Goal: Contribute content: Contribute content

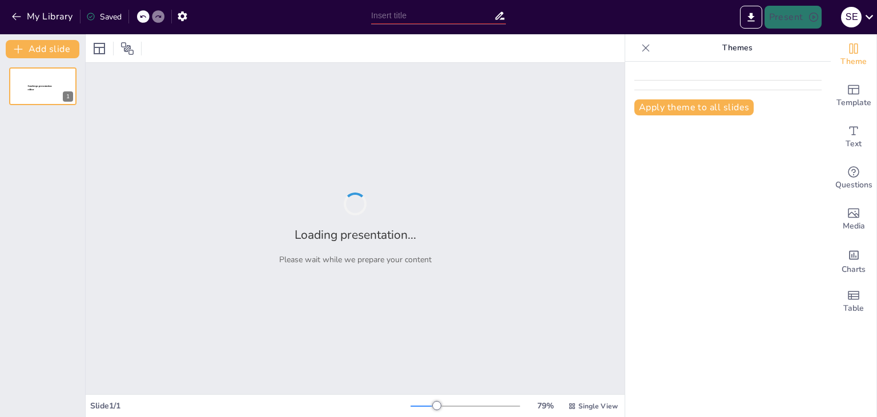
type input "De la Teoría a la Acción: Fases Clave del Proceso Administrativo"
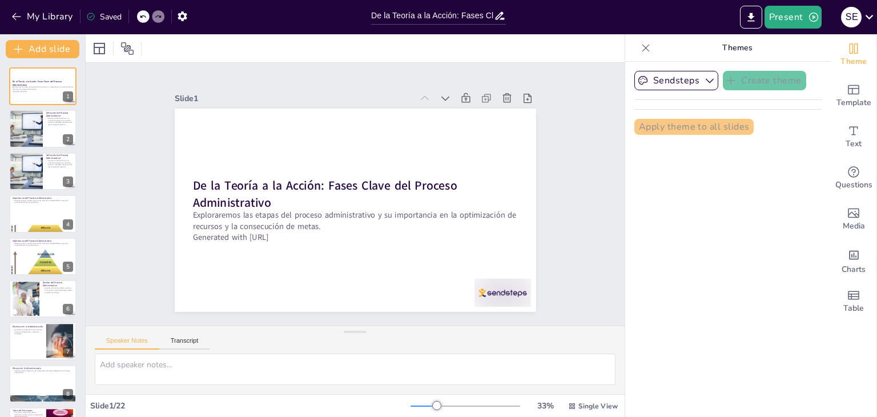
checkbox input "true"
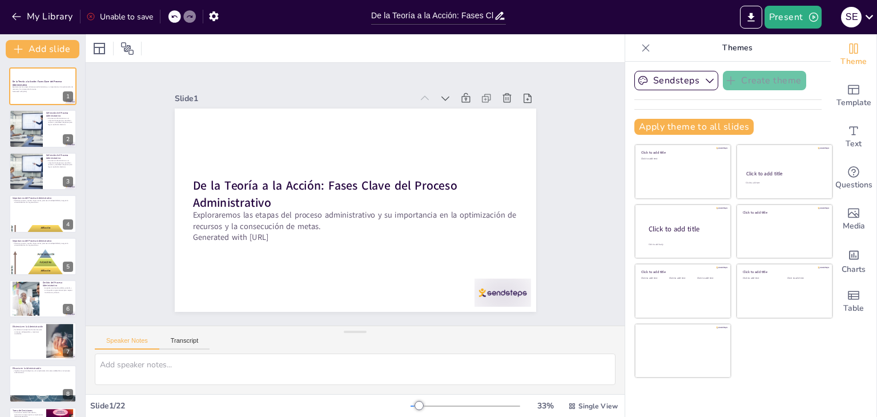
checkbox input "true"
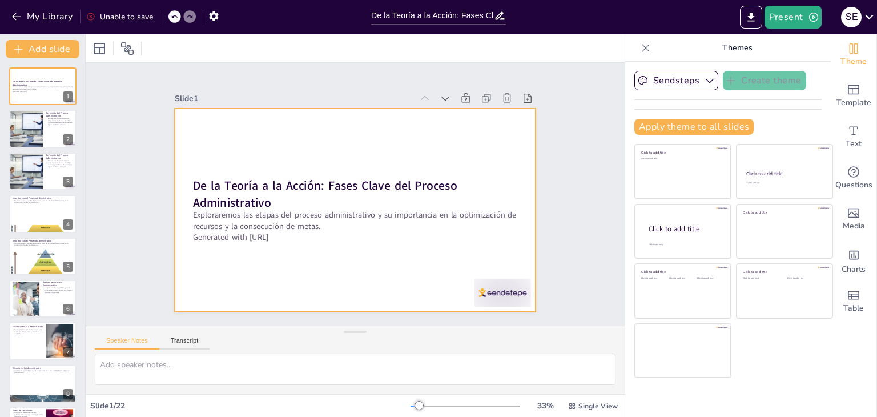
checkbox input "true"
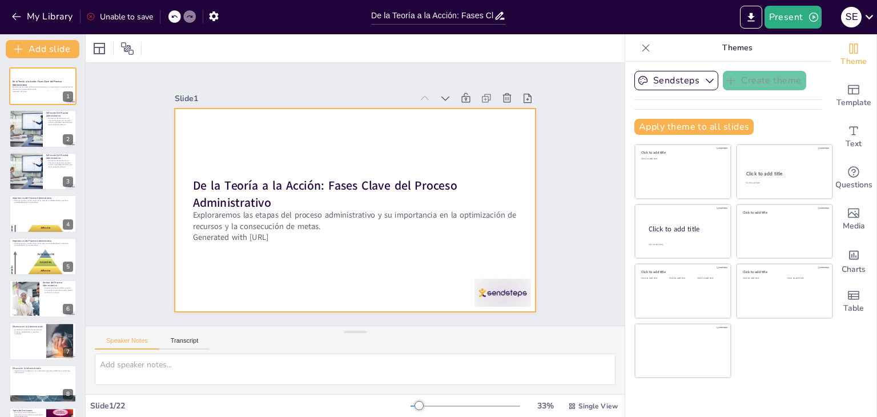
checkbox input "true"
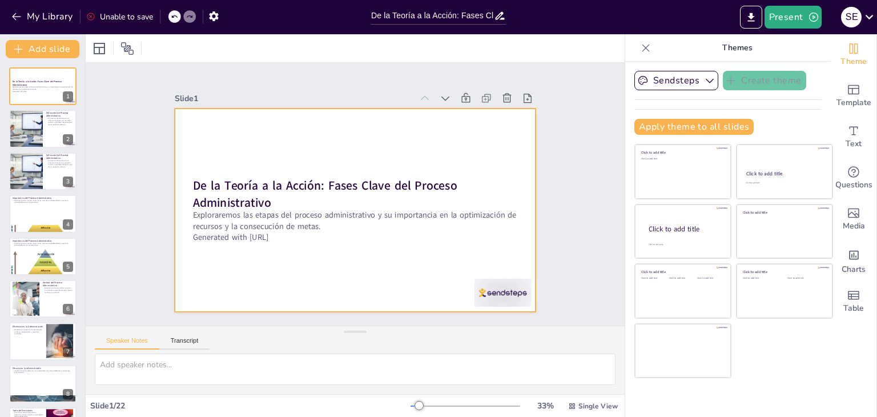
checkbox input "true"
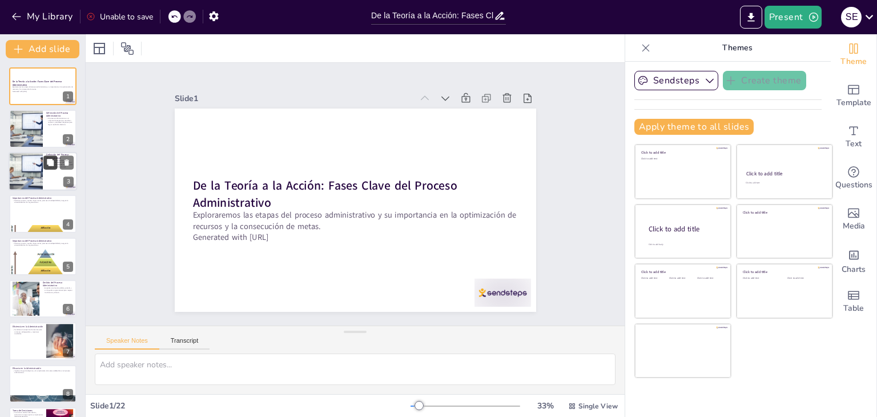
checkbox input "true"
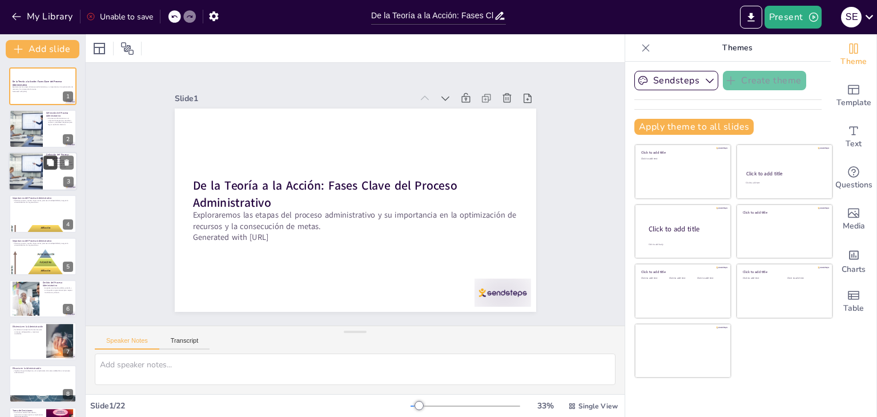
checkbox input "true"
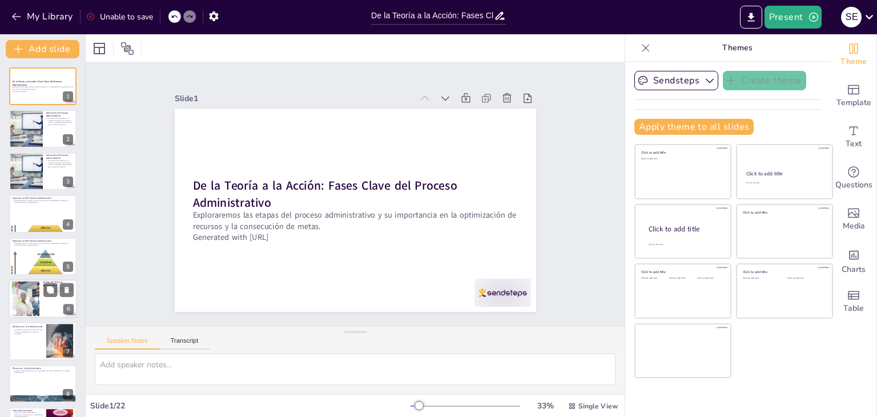
checkbox input "true"
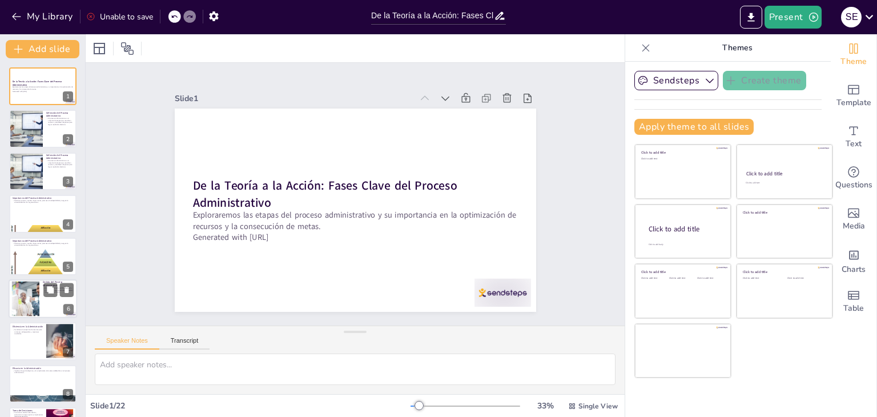
checkbox input "true"
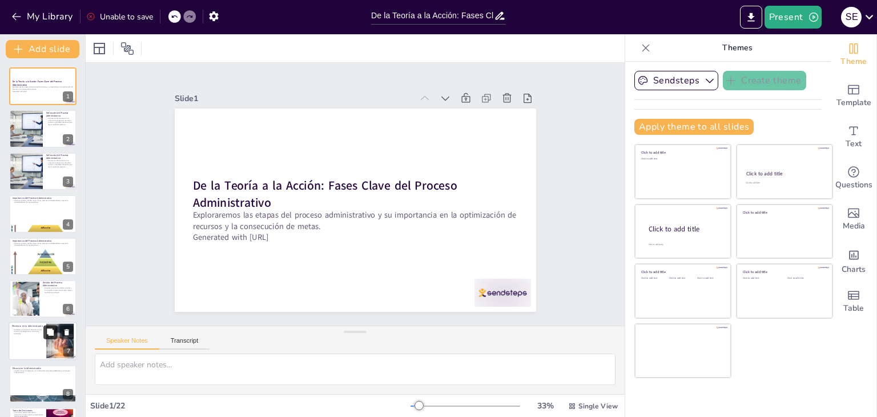
checkbox input "true"
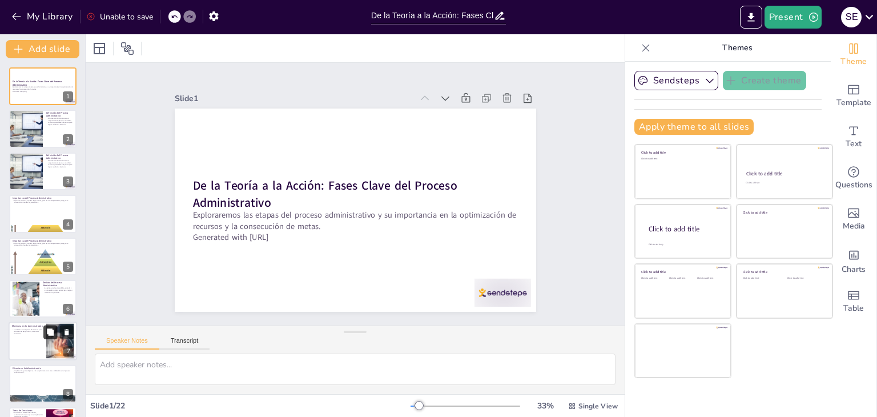
checkbox input "true"
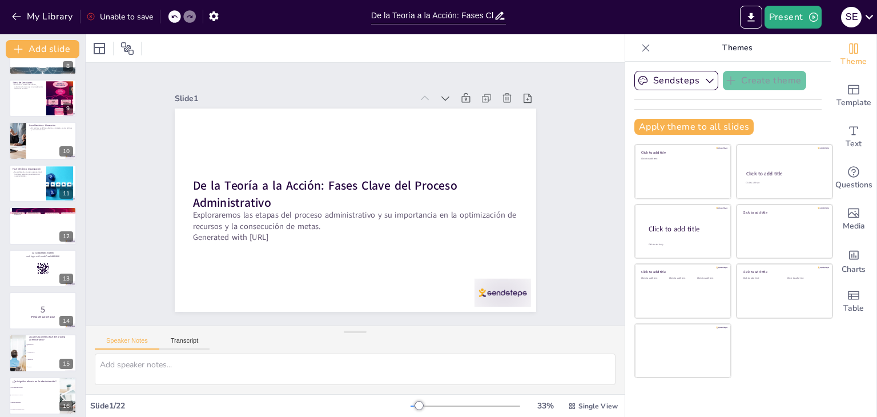
scroll to position [590, 0]
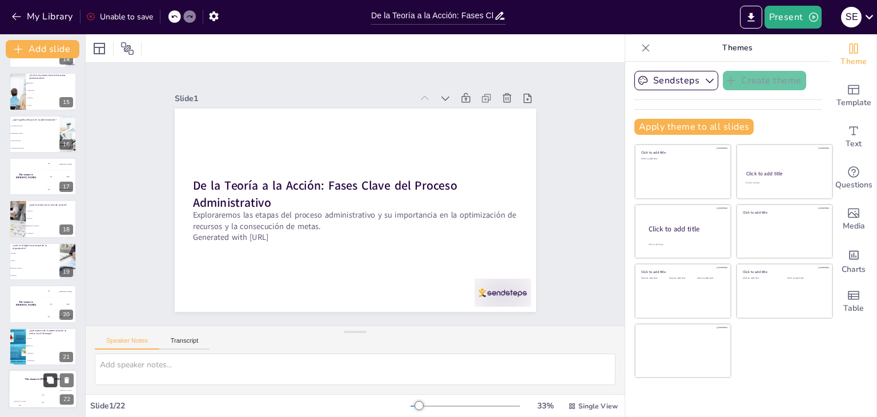
checkbox input "true"
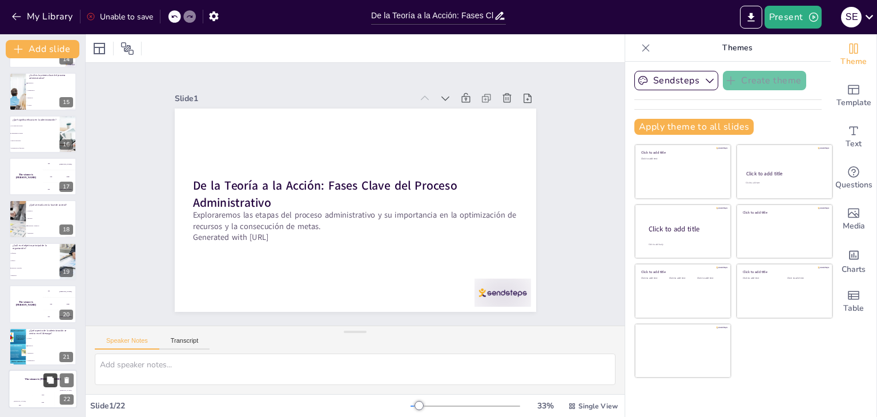
checkbox input "true"
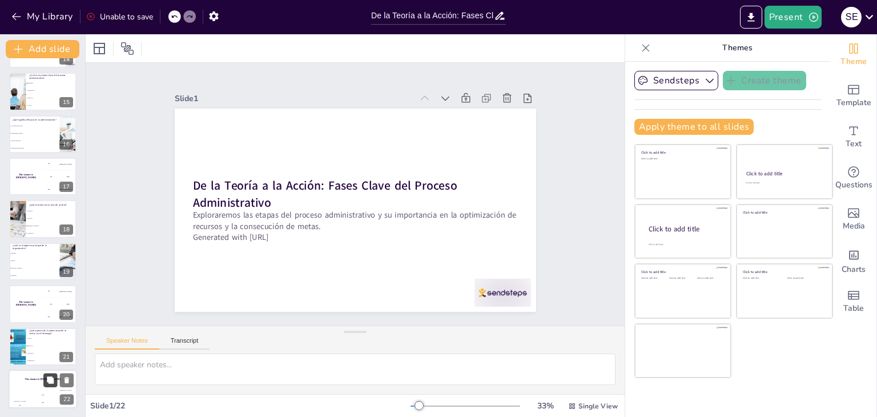
checkbox input "true"
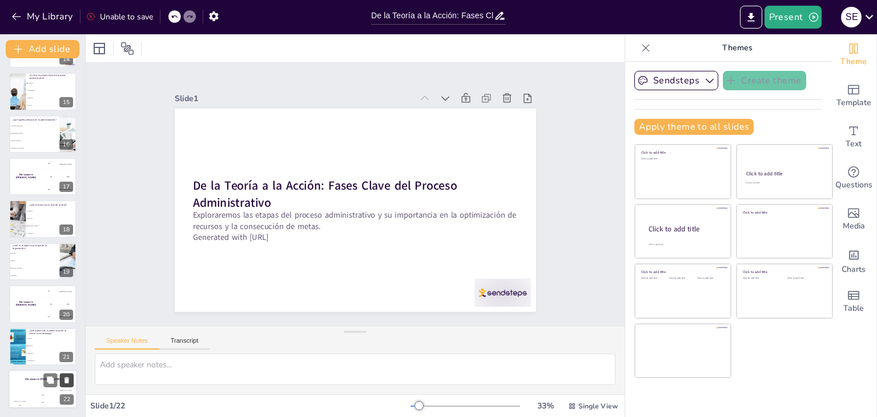
click at [62, 378] on button at bounding box center [67, 380] width 14 height 14
type textarea "La respuesta correcta es "Dirección", que se menciona en la Fase Dinámica del P…"
checkbox input "true"
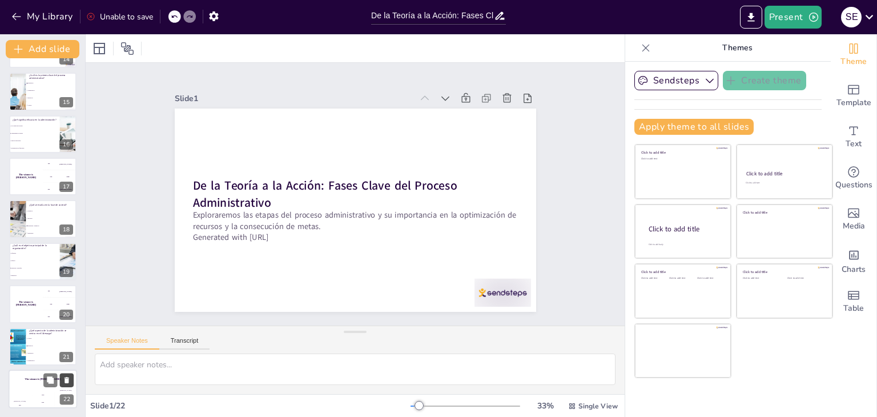
checkbox input "true"
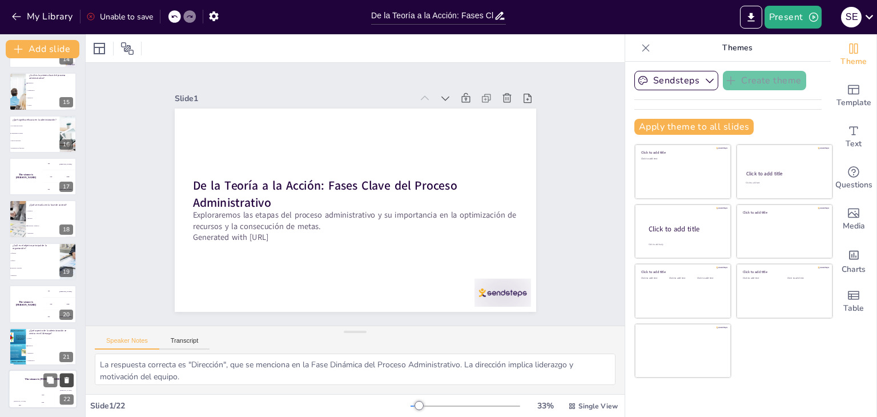
checkbox input "true"
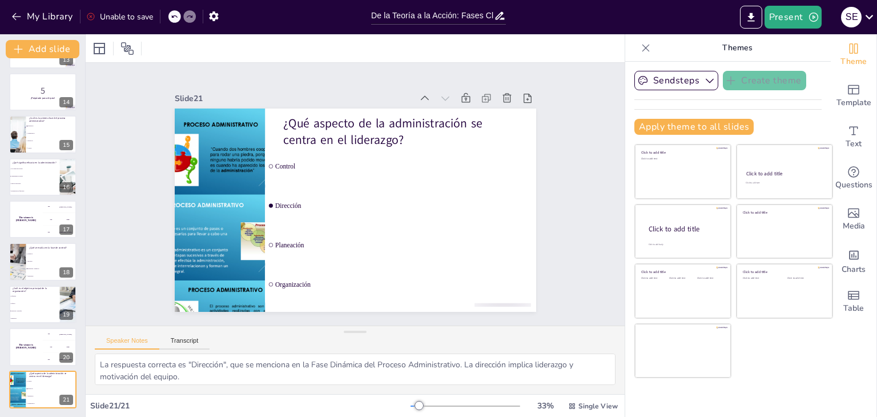
click at [62, 378] on button at bounding box center [66, 381] width 14 height 14
checkbox input "true"
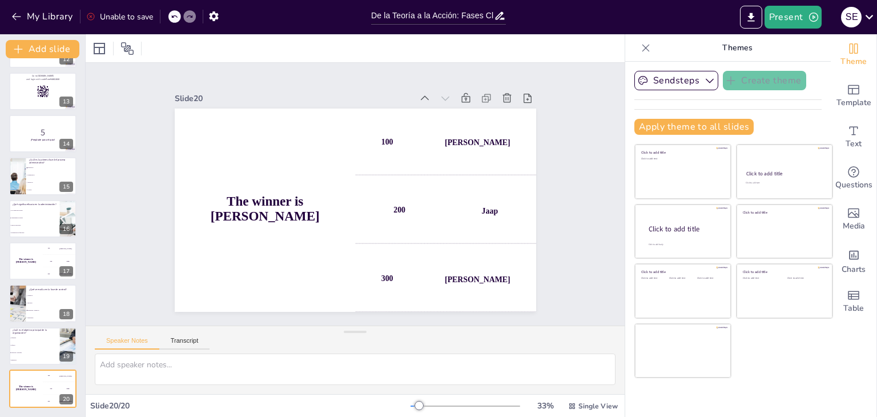
checkbox input "true"
click at [62, 378] on button at bounding box center [66, 381] width 14 height 14
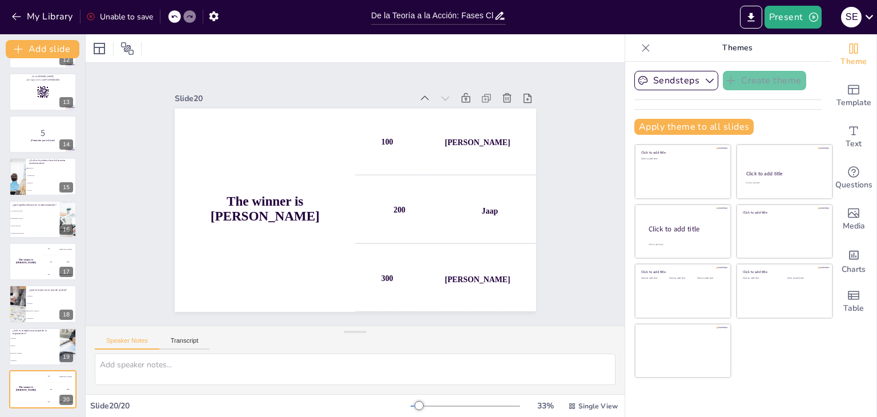
type textarea "La respuesta correcta es "Estructura y jerarquía", que se discute en la fase de…"
checkbox input "true"
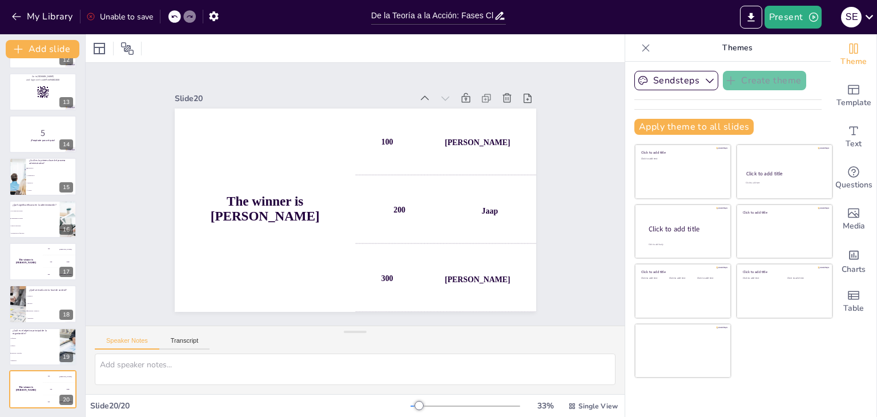
checkbox input "true"
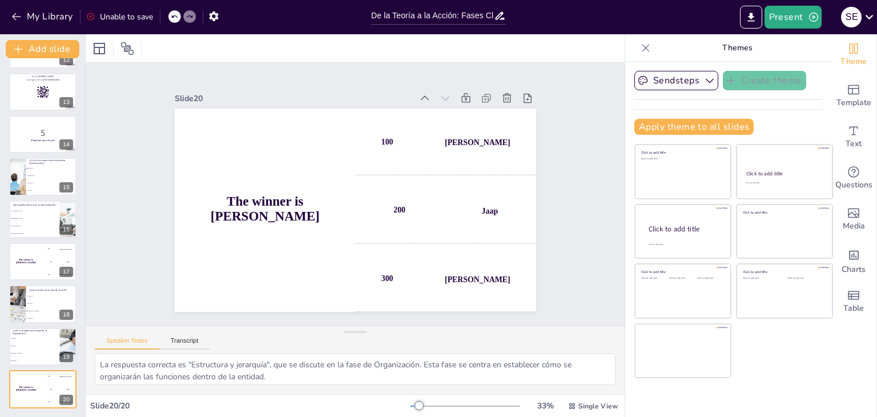
checkbox input "true"
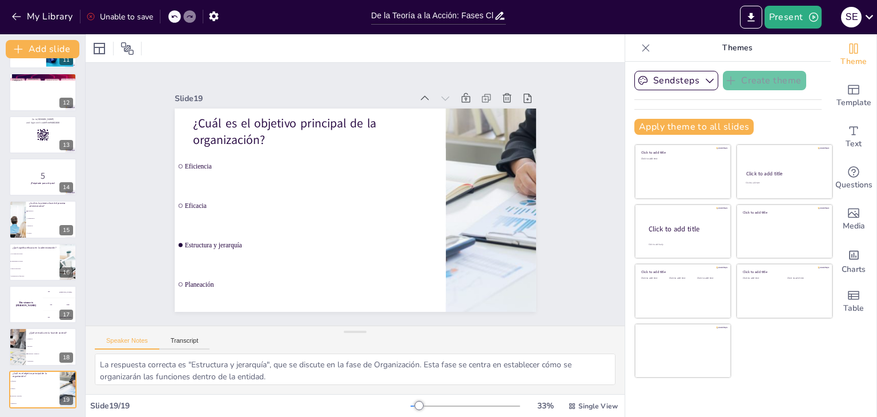
click at [62, 378] on button at bounding box center [66, 381] width 14 height 14
type textarea "La respuesta correcta es "Estándares y medición", que se menciona en la Fase Di…"
checkbox input "true"
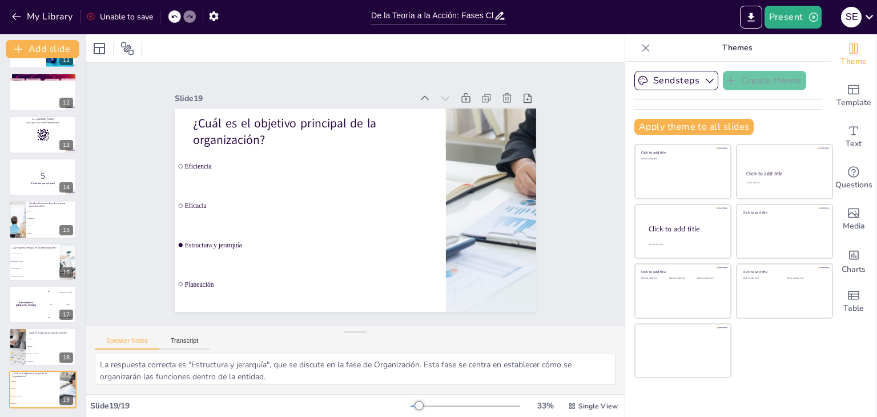
checkbox input "true"
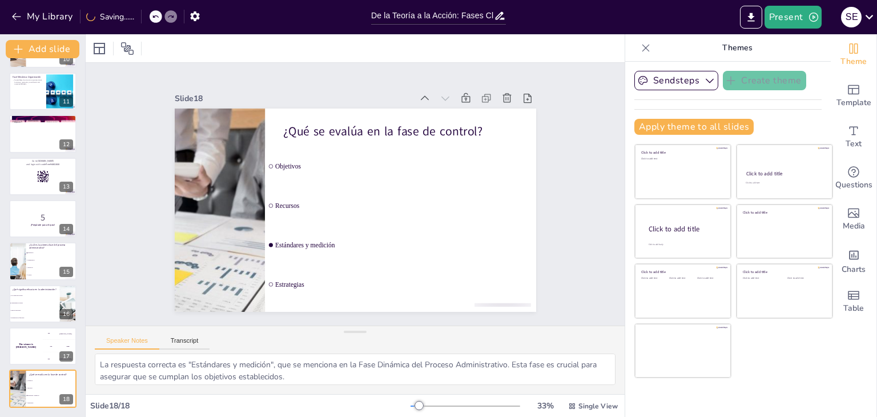
checkbox input "true"
click at [62, 378] on button at bounding box center [66, 381] width 14 height 14
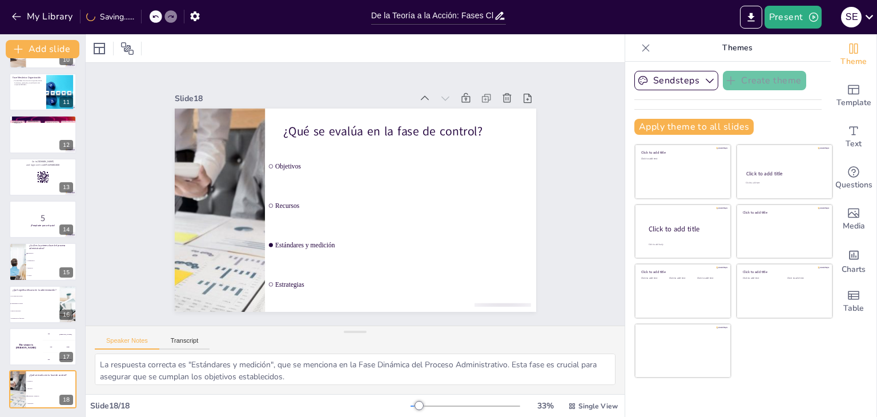
checkbox input "true"
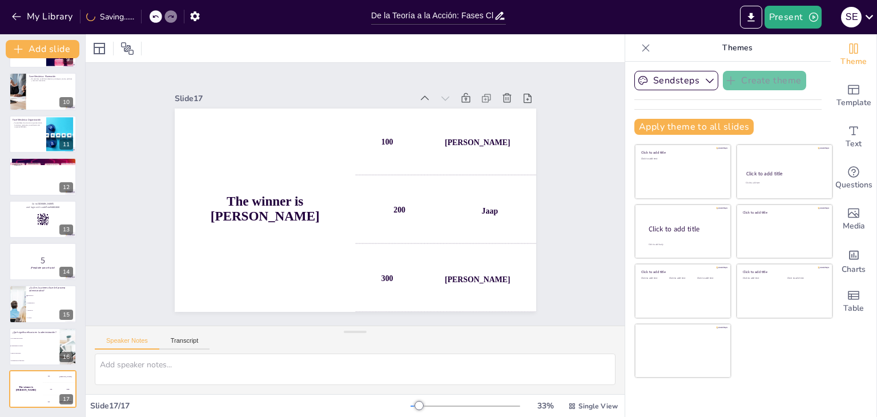
checkbox input "true"
click at [62, 378] on button at bounding box center [66, 381] width 14 height 14
type textarea "La respuesta correcta es "Cumplimiento de metas", que se discute en la sección …"
checkbox input "true"
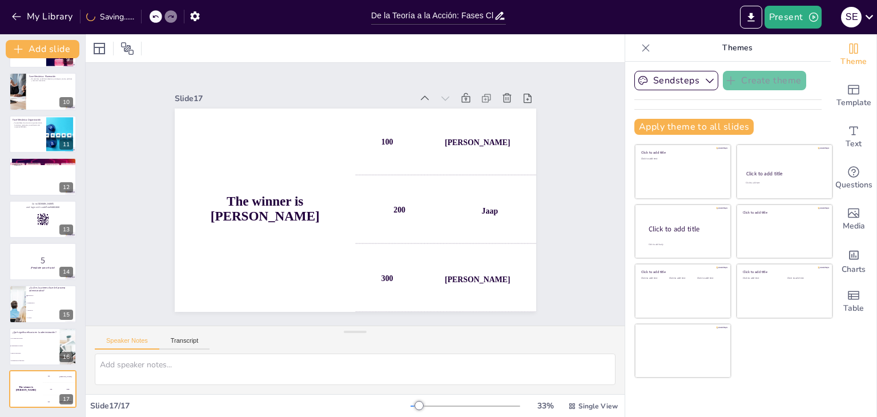
checkbox input "true"
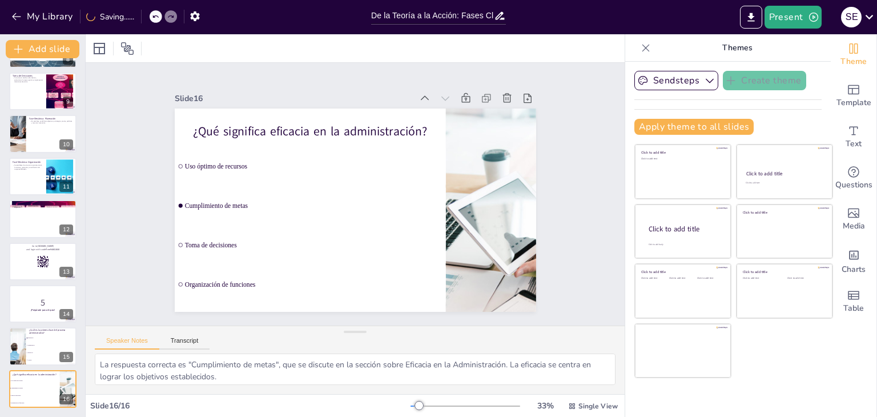
click at [62, 378] on button at bounding box center [66, 381] width 14 height 14
type textarea "La respuesta correcta es "Planeación", que se menciona en la Fase Mecánica del …"
checkbox input "true"
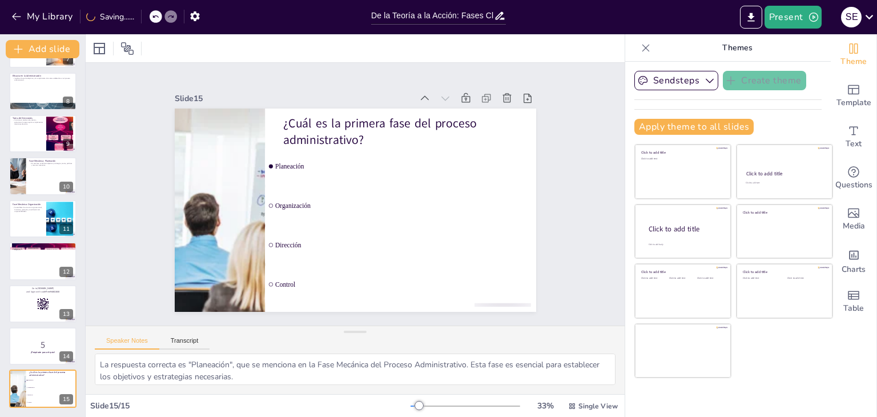
checkbox input "true"
click at [62, 378] on button at bounding box center [66, 380] width 14 height 14
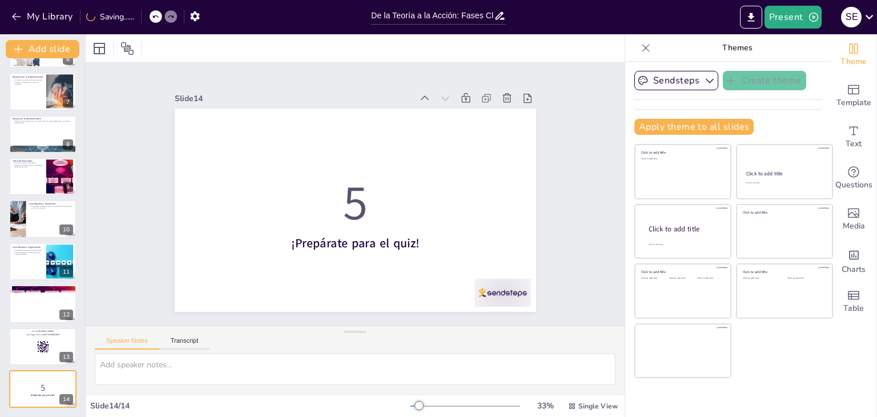
click at [62, 378] on button at bounding box center [66, 381] width 14 height 14
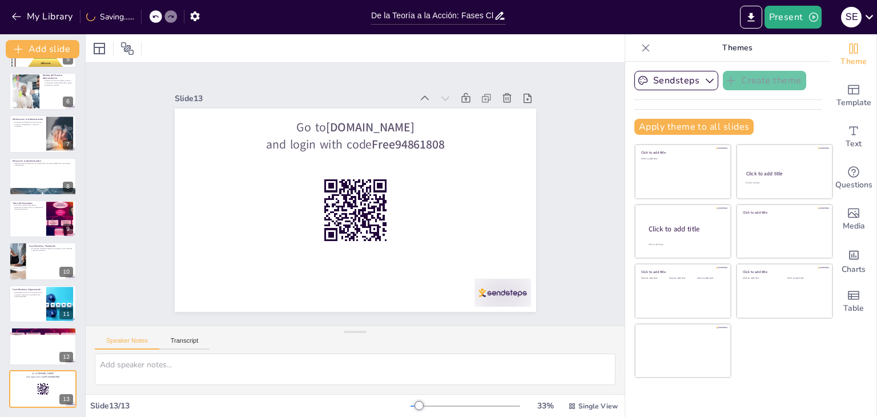
click at [62, 378] on button at bounding box center [66, 381] width 14 height 14
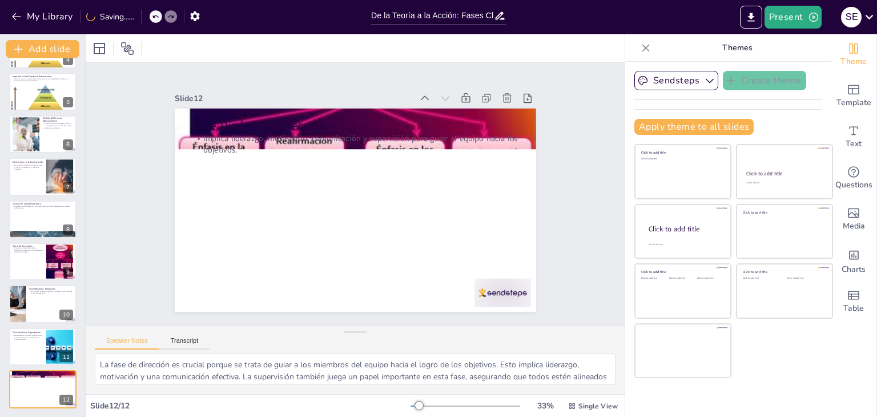
click at [62, 378] on button at bounding box center [66, 381] width 14 height 14
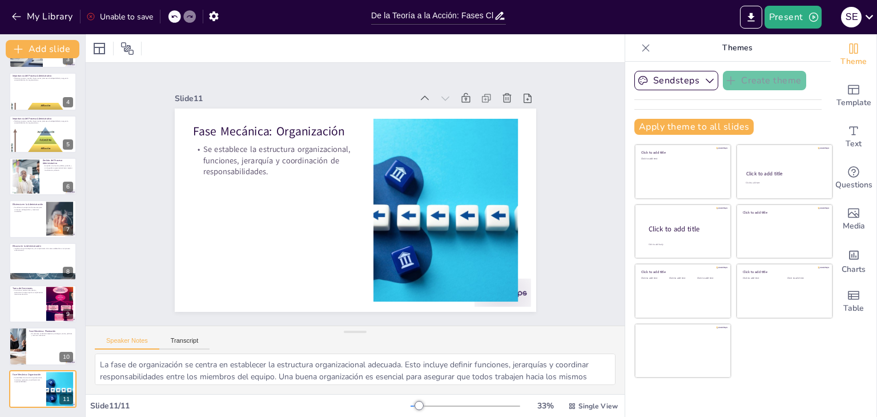
click at [62, 378] on button at bounding box center [66, 381] width 14 height 14
type textarea "La fase de planeación es fundamental en el proceso administrativo, ya que estab…"
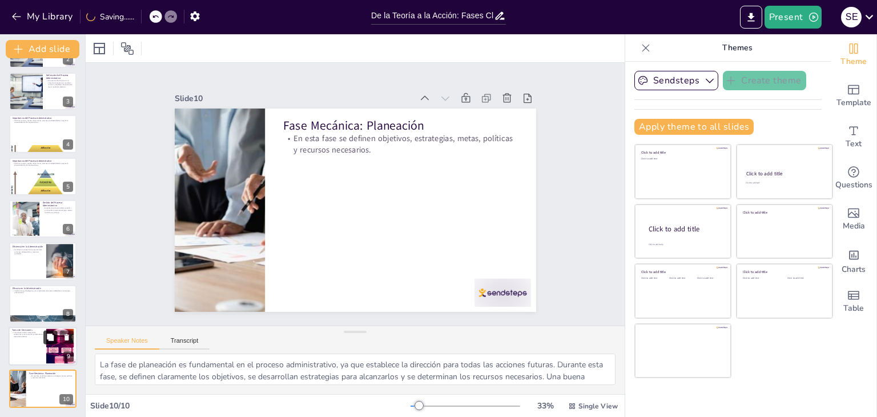
scroll to position [0, 0]
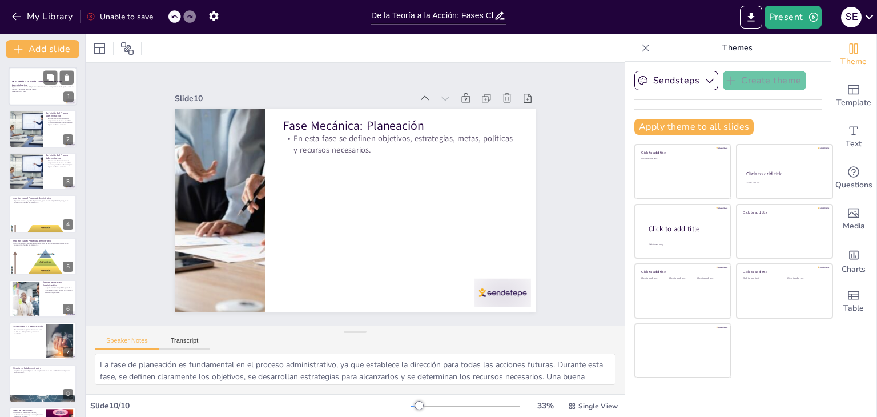
click at [33, 78] on div at bounding box center [43, 86] width 69 height 39
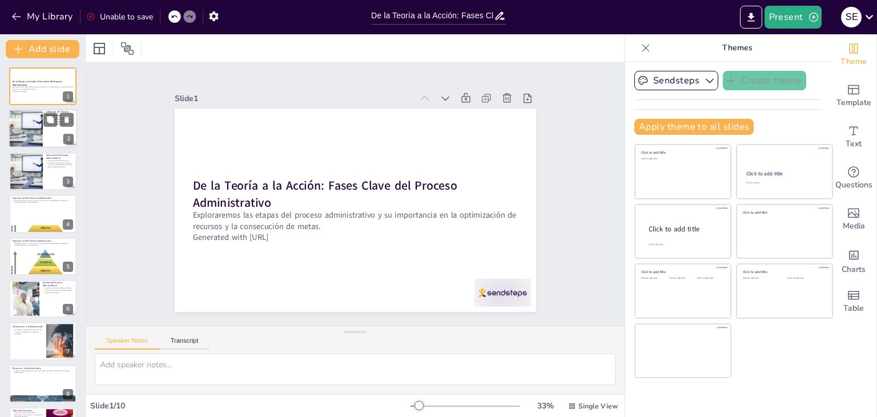
click at [31, 140] on div at bounding box center [25, 129] width 77 height 39
type textarea "El proceso administrativo se define como un conjunto de etapas que permiten a l…"
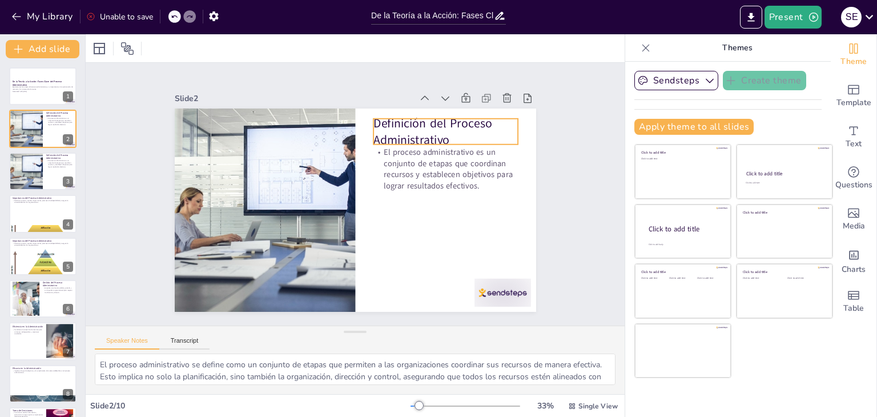
click at [396, 236] on p "Definición del Proceso Administrativo" at bounding box center [352, 304] width 113 height 137
click at [396, 124] on p "Definición del Proceso Administrativo" at bounding box center [461, 162] width 148 height 77
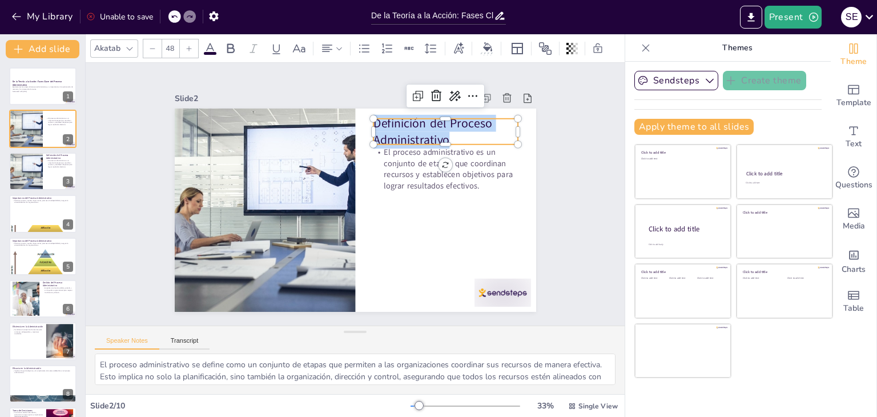
click at [396, 124] on p "Definición del Proceso Administrativo" at bounding box center [461, 162] width 148 height 77
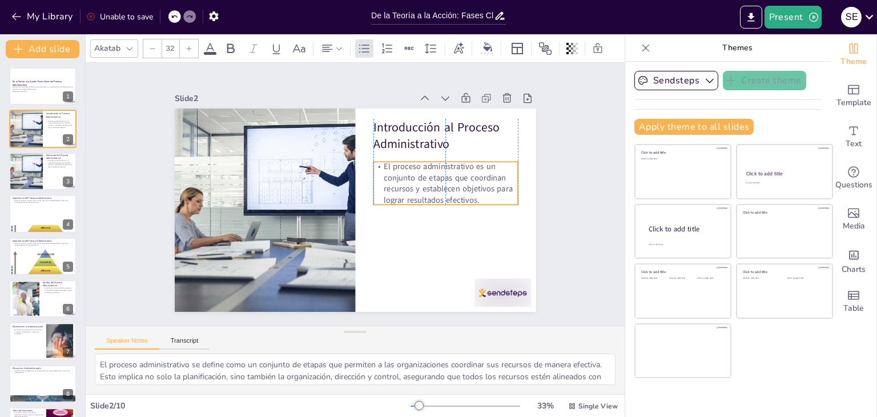
drag, startPoint x: 398, startPoint y: 183, endPoint x: 398, endPoint y: 196, distance: 13.2
click at [398, 196] on p "El proceso administrativo es un conjunto de etapas que coordinan recursos y est…" at bounding box center [446, 193] width 149 height 60
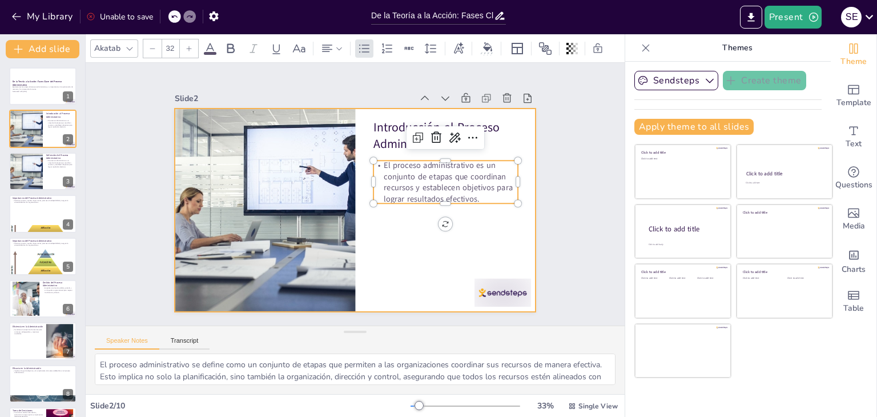
type input "48"
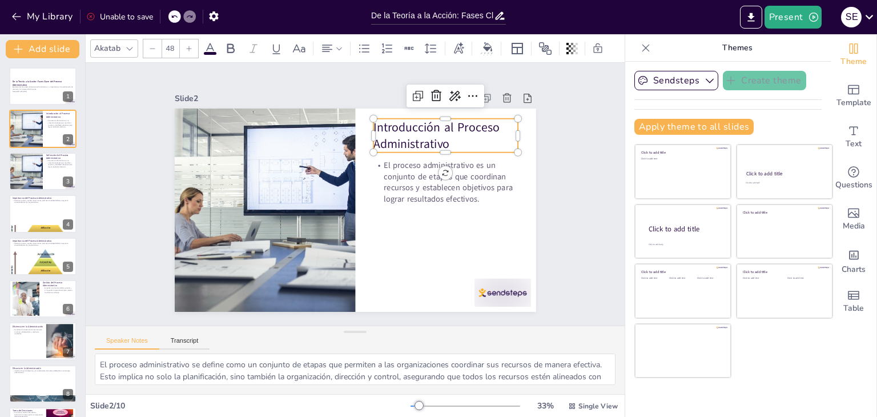
click at [379, 131] on p "Introducción al Proceso Administrativo" at bounding box center [451, 145] width 147 height 49
click at [382, 131] on p "Introducción al Proceso Administrativo" at bounding box center [456, 155] width 149 height 63
click at [379, 131] on p "Introducción al Proceso Administrativo" at bounding box center [451, 145] width 147 height 49
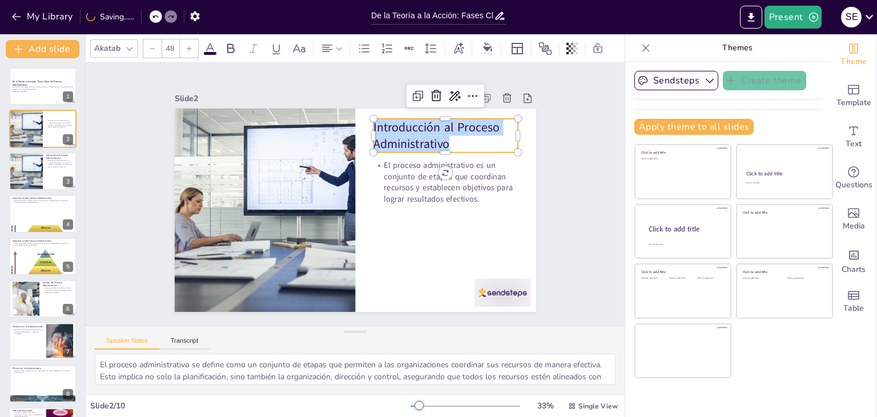
click at [117, 44] on div "Akatab" at bounding box center [107, 48] width 31 height 15
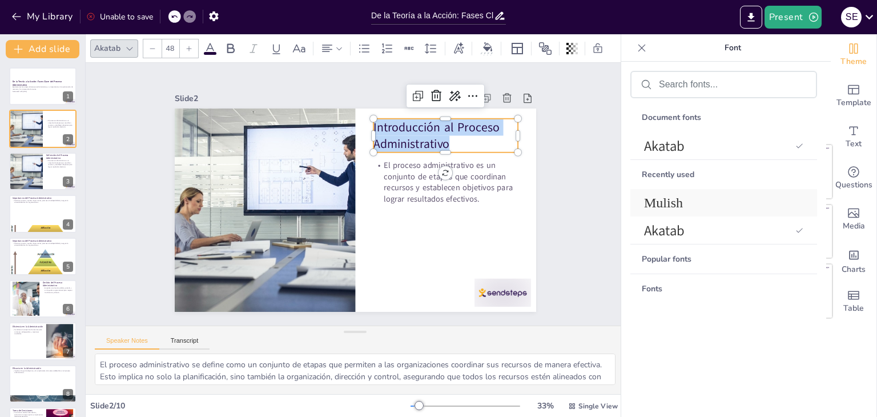
click at [676, 202] on span "Mulish" at bounding box center [721, 202] width 155 height 15
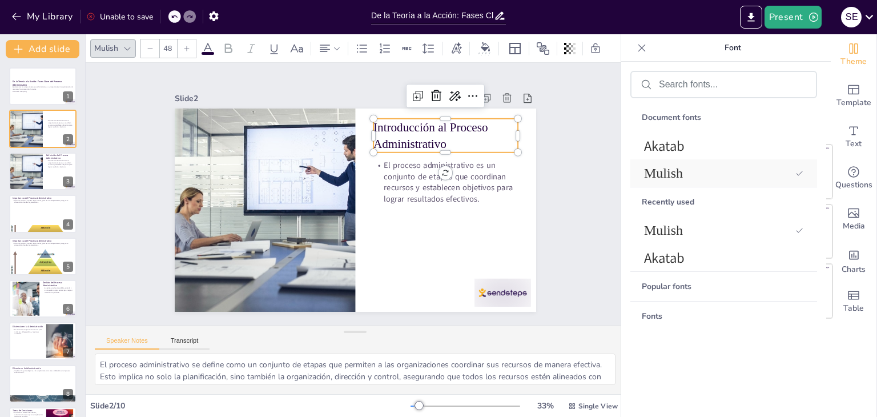
click at [683, 169] on span "Mulish" at bounding box center [717, 173] width 147 height 15
click at [711, 89] on input "text" at bounding box center [733, 84] width 148 height 10
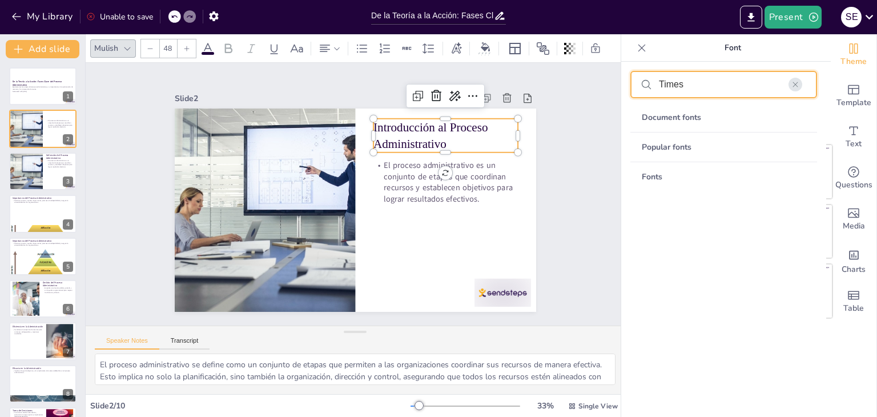
type input "Times"
click at [695, 157] on div "Popular fonts" at bounding box center [724, 147] width 187 height 29
click at [657, 181] on div "Fonts" at bounding box center [724, 176] width 187 height 29
click at [680, 124] on div "Document fonts" at bounding box center [724, 117] width 187 height 29
click at [797, 86] on icon "button" at bounding box center [796, 85] width 8 height 8
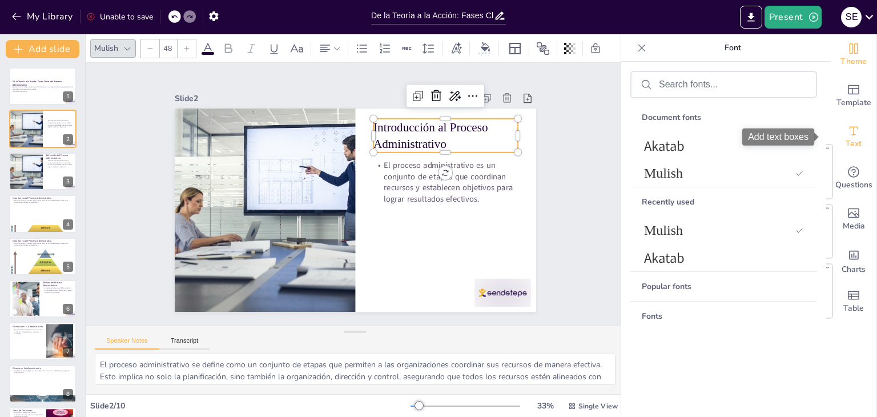
click at [855, 140] on div "Text" at bounding box center [854, 137] width 46 height 41
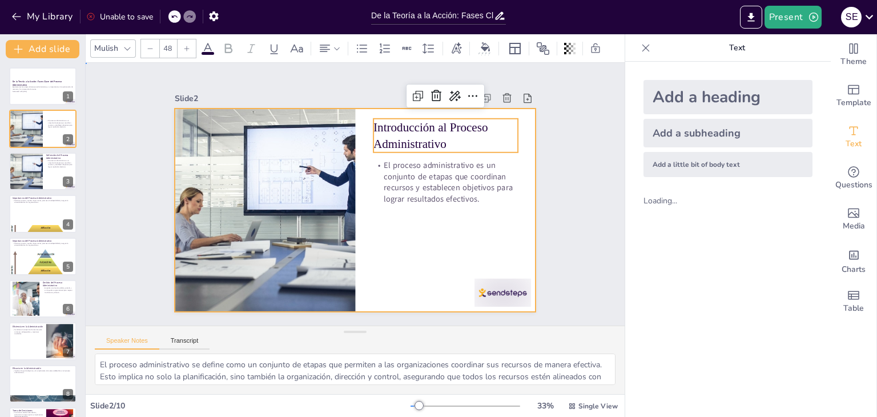
click at [478, 211] on div at bounding box center [353, 210] width 381 height 240
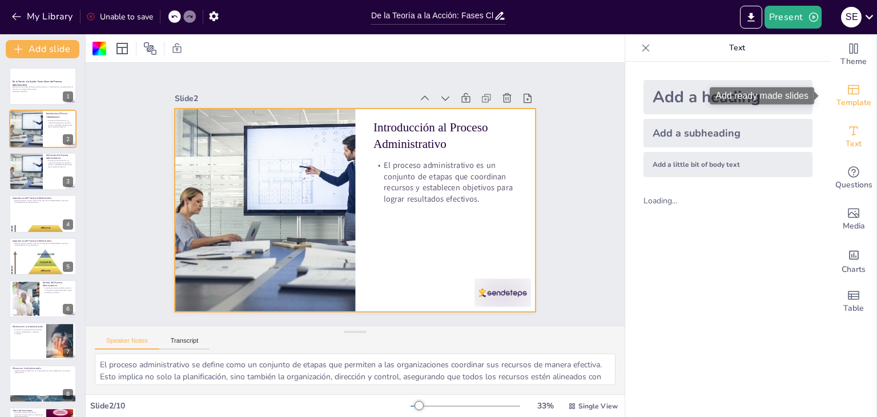
click at [847, 83] on icon "Add ready made slides" at bounding box center [854, 90] width 14 height 14
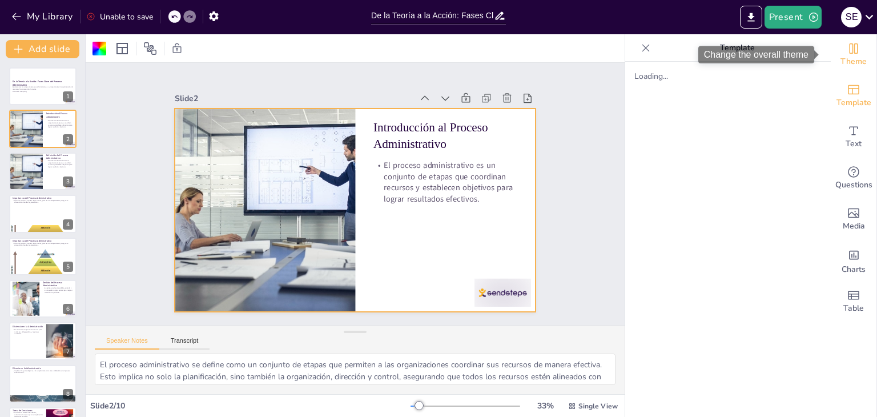
click at [845, 60] on span "Theme" at bounding box center [854, 61] width 26 height 13
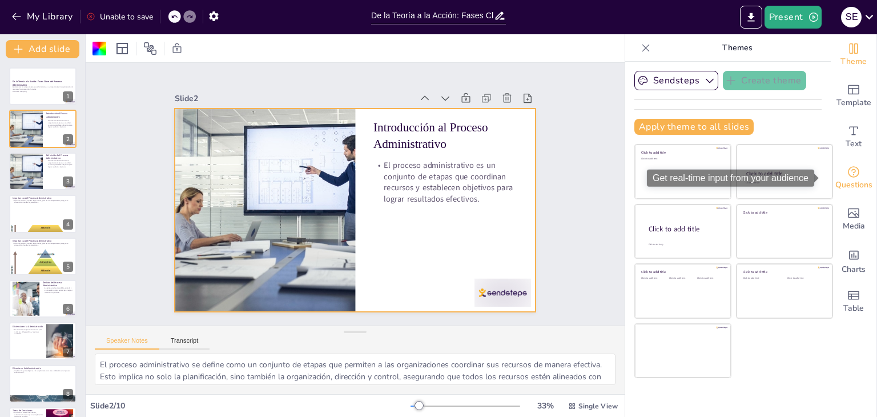
click at [847, 178] on icon "Get real-time input from your audience" at bounding box center [854, 172] width 14 height 14
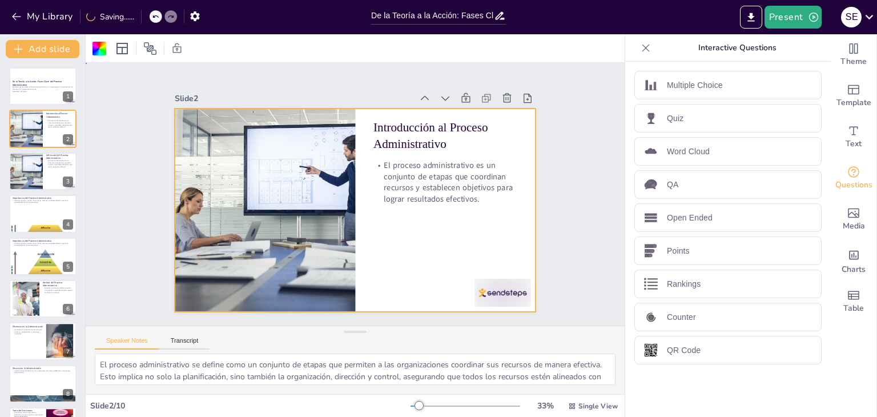
click at [458, 236] on div at bounding box center [353, 210] width 381 height 240
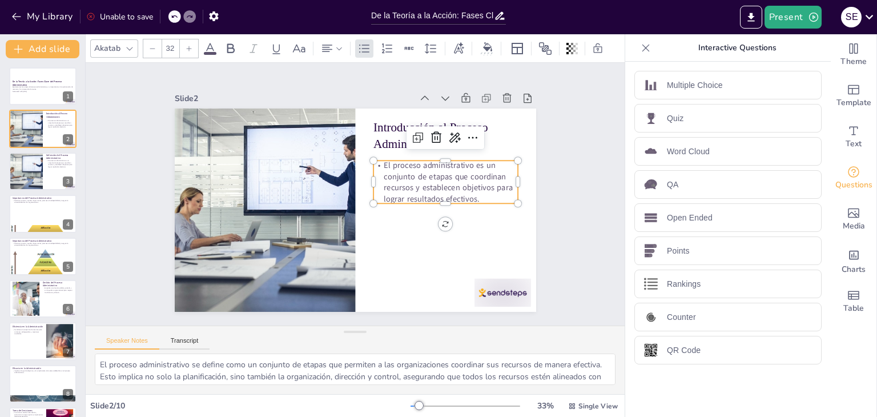
click at [442, 186] on p "El proceso administrativo es un conjunto de etapas que coordinan recursos y est…" at bounding box center [446, 192] width 149 height 60
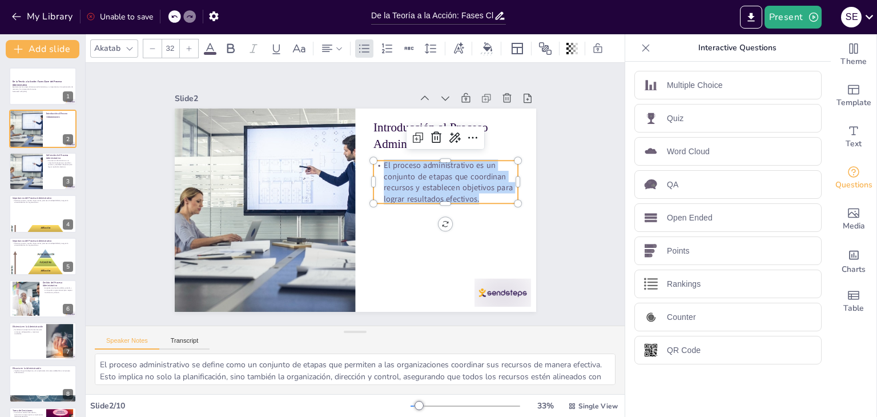
click at [442, 186] on p "El proceso administrativo es un conjunto de etapas que coordinan recursos y est…" at bounding box center [446, 192] width 149 height 60
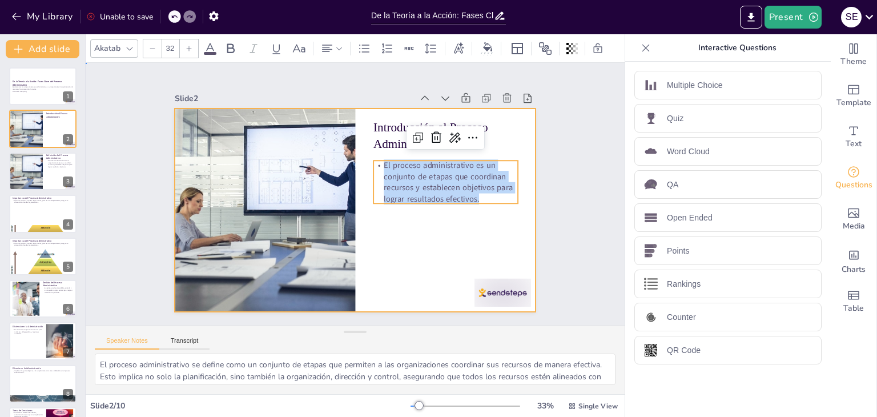
click at [501, 234] on div at bounding box center [348, 208] width 413 height 333
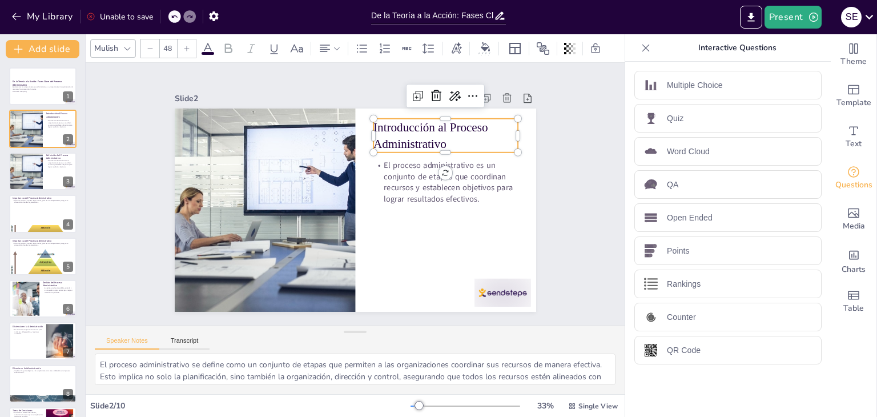
click at [407, 146] on p "Introducción al Proceso Administrativo" at bounding box center [451, 145] width 147 height 49
click at [170, 200] on div at bounding box center [264, 181] width 450 height 319
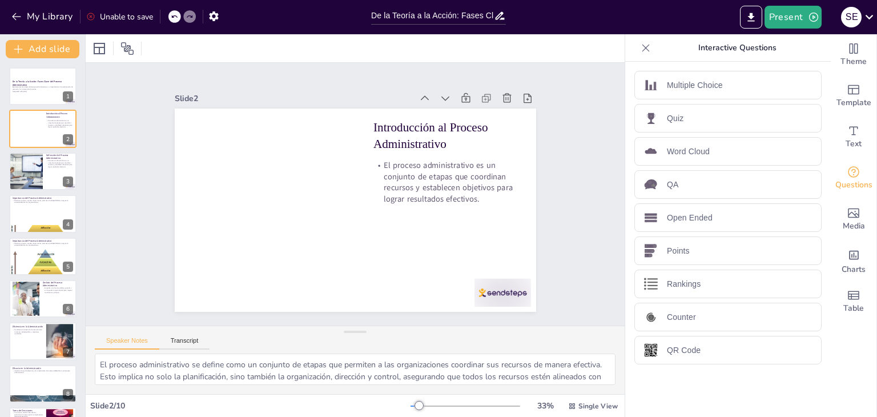
click at [173, 15] on icon at bounding box center [174, 16] width 7 height 7
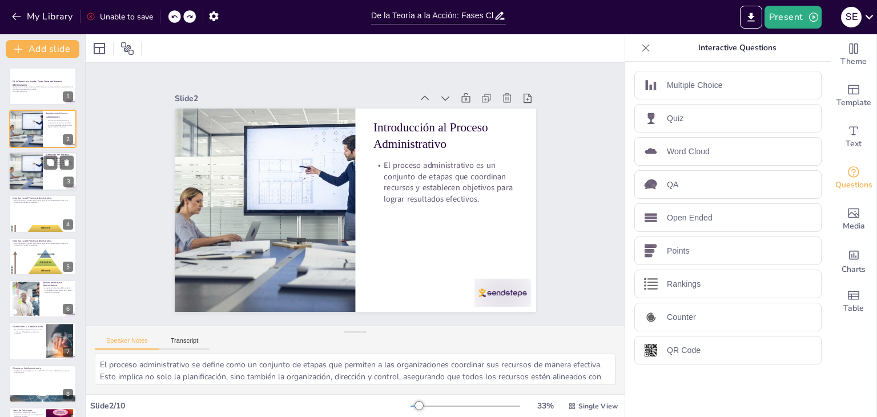
click at [47, 178] on div at bounding box center [43, 171] width 69 height 39
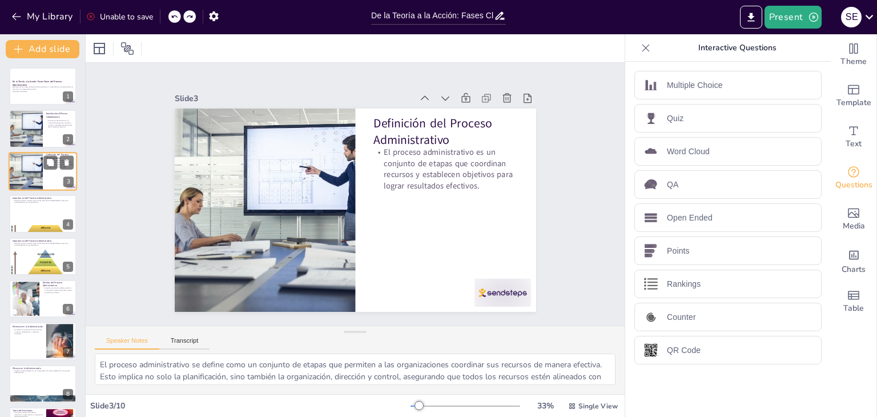
click at [31, 174] on div at bounding box center [25, 171] width 77 height 39
click at [28, 141] on div at bounding box center [25, 129] width 77 height 39
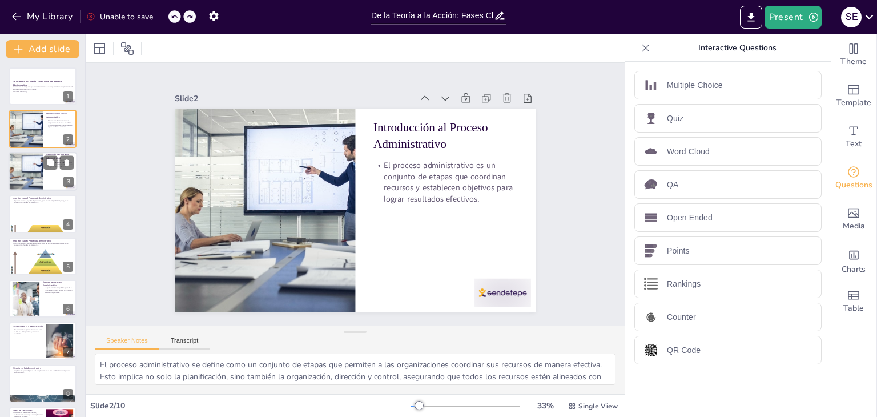
click at [21, 187] on div at bounding box center [25, 171] width 77 height 39
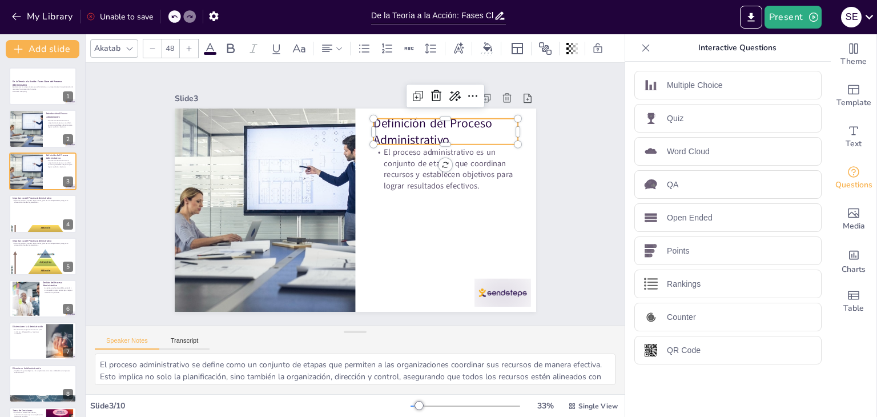
click at [406, 131] on p "Definición del Proceso Administrativo" at bounding box center [457, 151] width 149 height 63
click at [406, 170] on p "Definición del Proceso Administrativo" at bounding box center [455, 241] width 102 height 142
click at [406, 131] on span "Definición del Proceso Administrativo" at bounding box center [439, 137] width 122 height 41
click at [406, 131] on span "Definición del Proceso Administrativo" at bounding box center [448, 152] width 123 height 55
click at [406, 131] on span "Definición del Proceso Administrativo" at bounding box center [444, 145] width 123 height 49
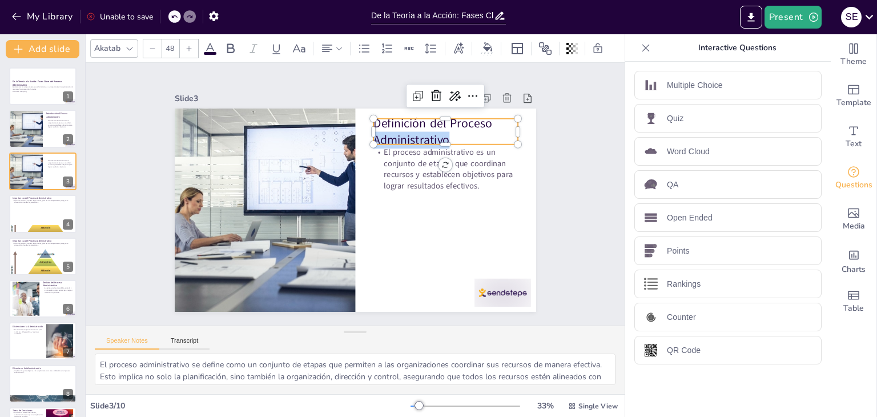
click at [406, 131] on span "Definición del Proceso Administrativo" at bounding box center [444, 145] width 123 height 49
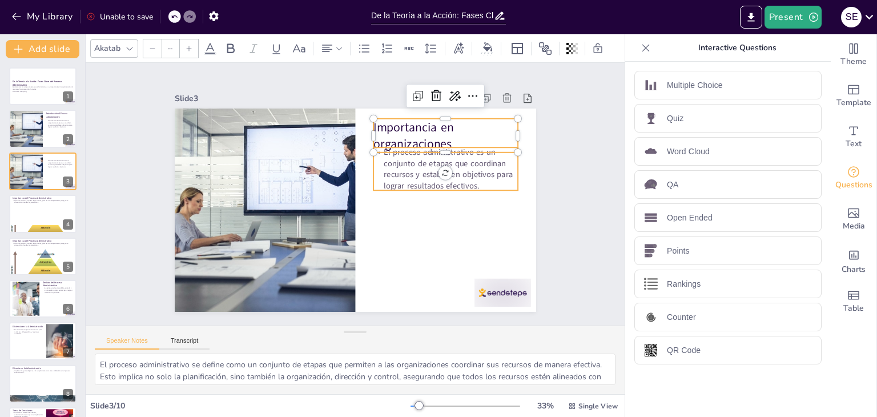
type input "32"
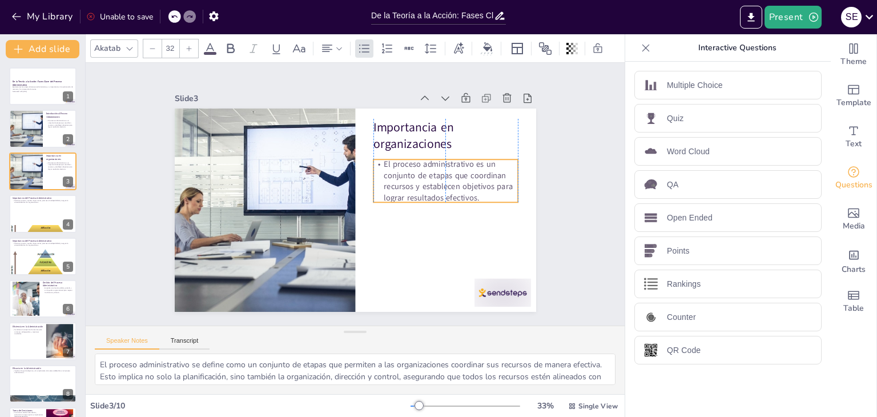
drag, startPoint x: 404, startPoint y: 167, endPoint x: 404, endPoint y: 180, distance: 12.6
click at [404, 180] on p "El proceso administrativo es un conjunto de etapas que coordinan recursos y est…" at bounding box center [446, 200] width 151 height 74
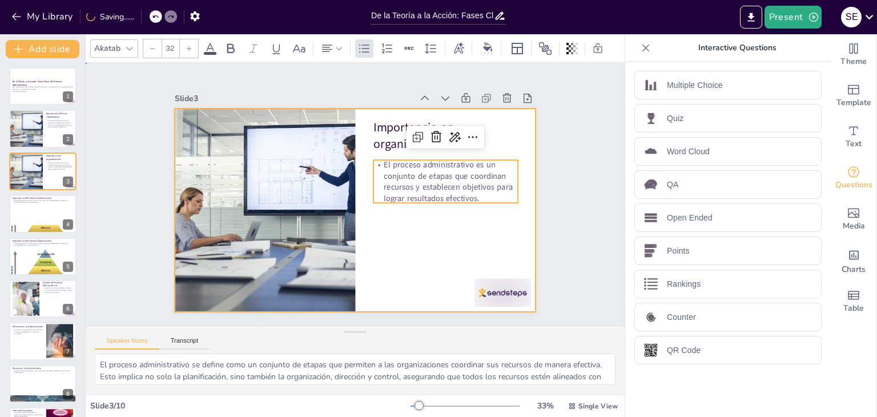
click at [388, 245] on div at bounding box center [353, 210] width 381 height 240
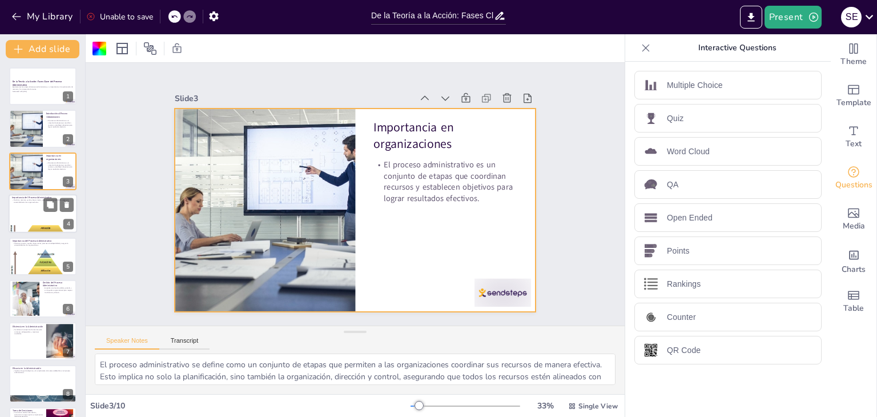
click at [41, 218] on div at bounding box center [43, 213] width 69 height 39
type textarea "La importancia del proceso administrativo radica en su capacidad para optimizar…"
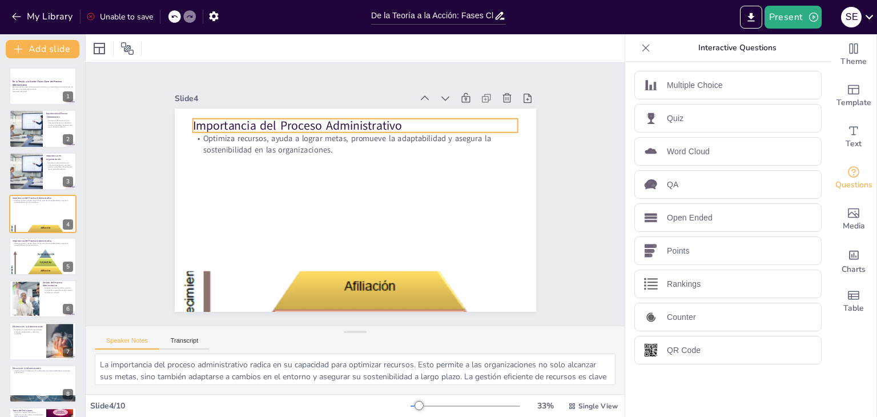
click at [303, 119] on p "Importancia del Proceso Administrativo" at bounding box center [363, 126] width 326 height 51
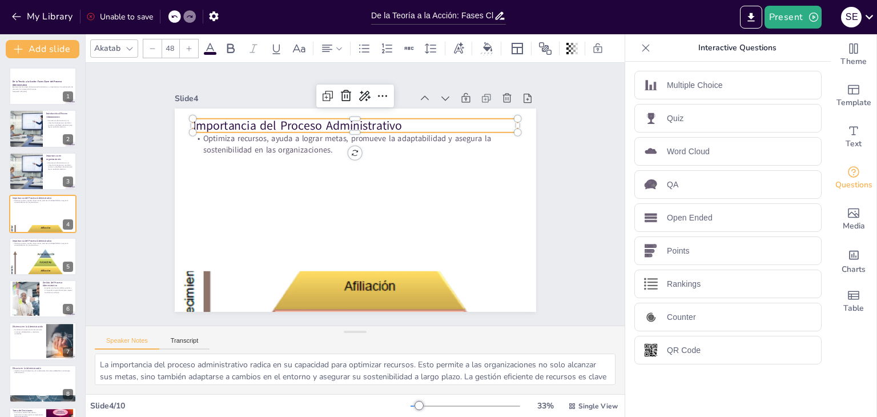
click at [303, 119] on p "Importancia del Proceso Administrativo" at bounding box center [363, 126] width 326 height 51
click at [303, 119] on span "Importancia del Proceso Administrativo" at bounding box center [348, 105] width 179 height 137
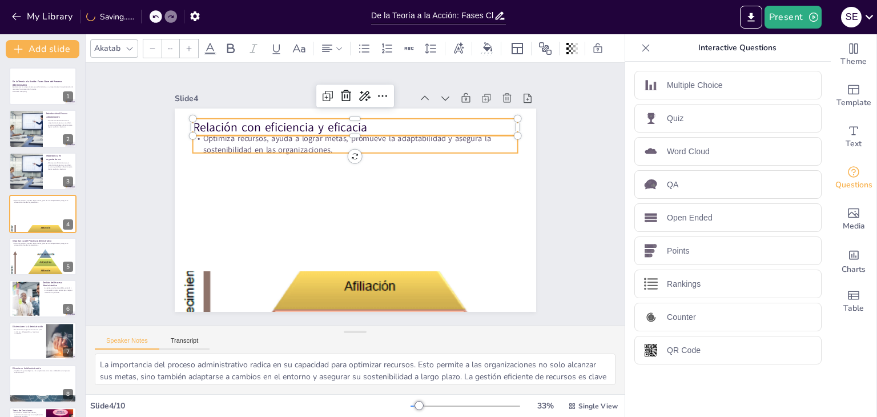
type input "32"
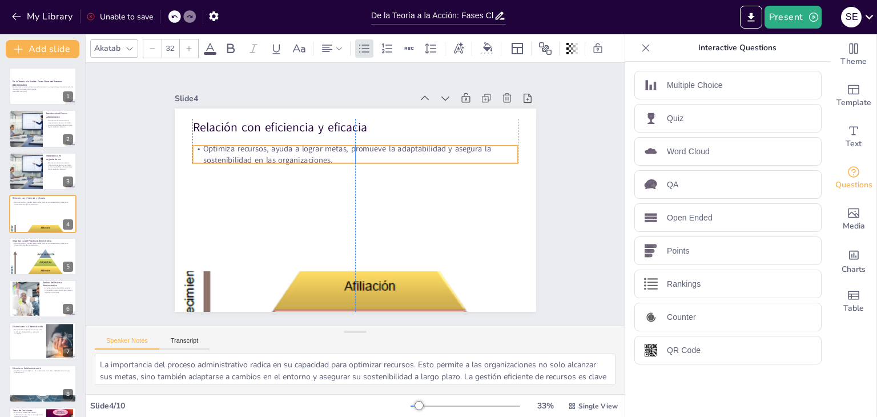
drag, startPoint x: 272, startPoint y: 145, endPoint x: 271, endPoint y: 155, distance: 10.3
click at [271, 155] on p "Optimiza recursos, ayuda a lograr metas, promueve la adaptabilidad y asegura la…" at bounding box center [360, 155] width 326 height 57
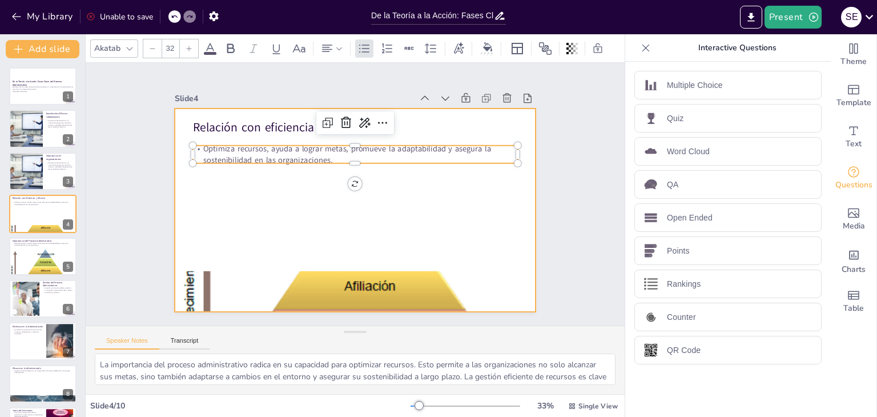
click at [330, 263] on div at bounding box center [352, 210] width 396 height 274
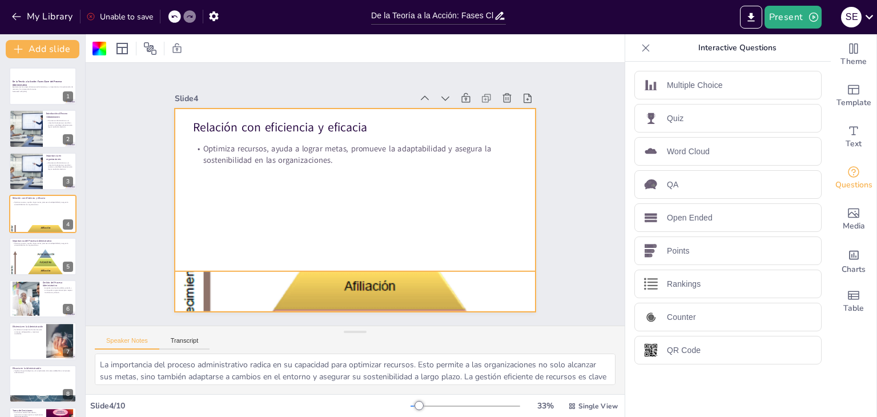
click at [335, 283] on div at bounding box center [345, 291] width 386 height 288
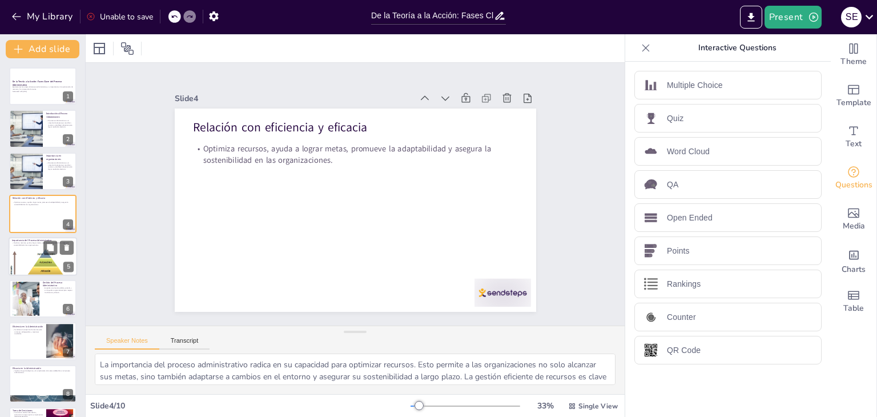
click at [43, 258] on div at bounding box center [43, 272] width 69 height 48
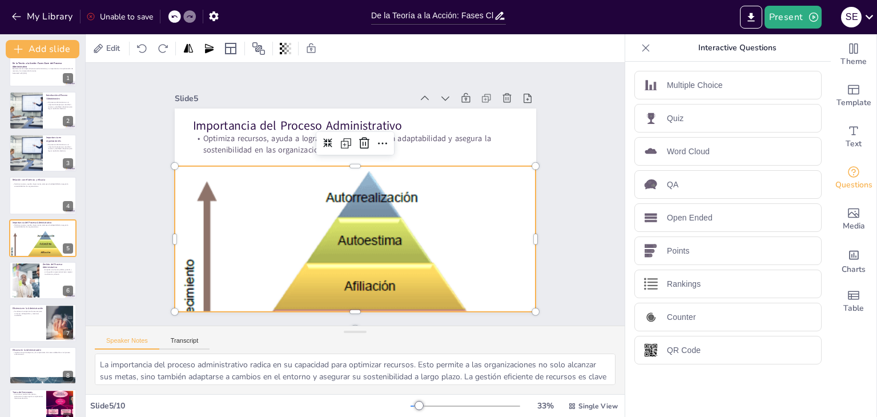
click at [356, 260] on div at bounding box center [345, 291] width 386 height 288
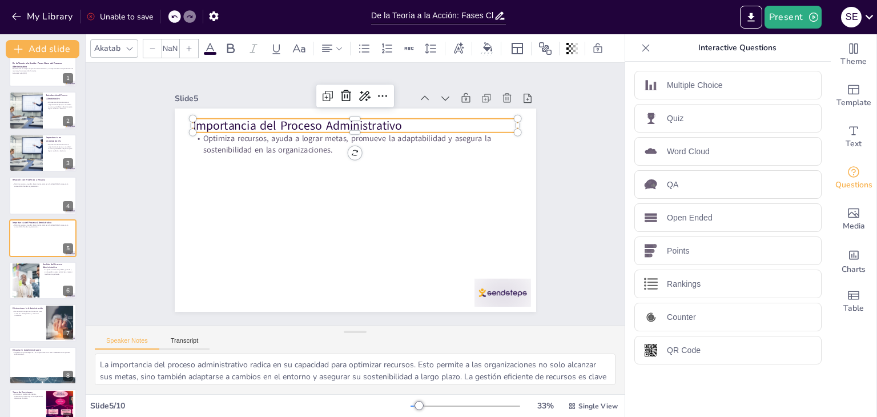
type input "48"
click at [336, 123] on p "Importancia del Proceso Administrativo" at bounding box center [370, 127] width 322 height 84
click at [336, 123] on p "Importancia del Proceso Administrativo" at bounding box center [376, 129] width 315 height 117
click at [336, 123] on p "Importancia del Proceso Administrativo" at bounding box center [363, 126] width 326 height 51
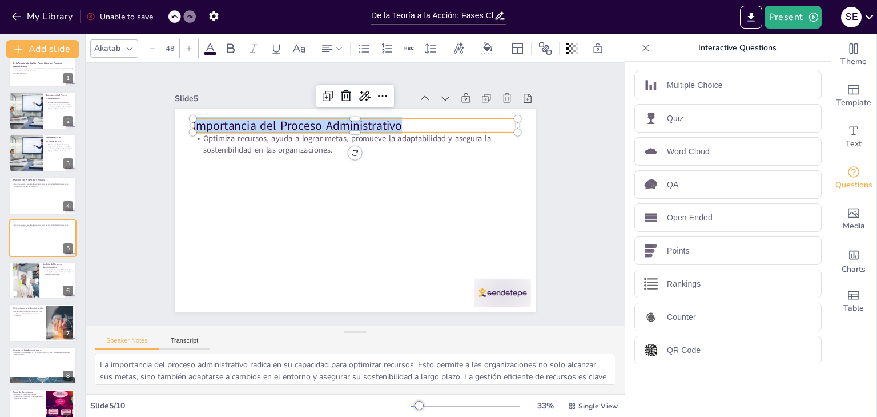
click at [336, 123] on p "Importancia del Proceso Administrativo" at bounding box center [363, 126] width 326 height 51
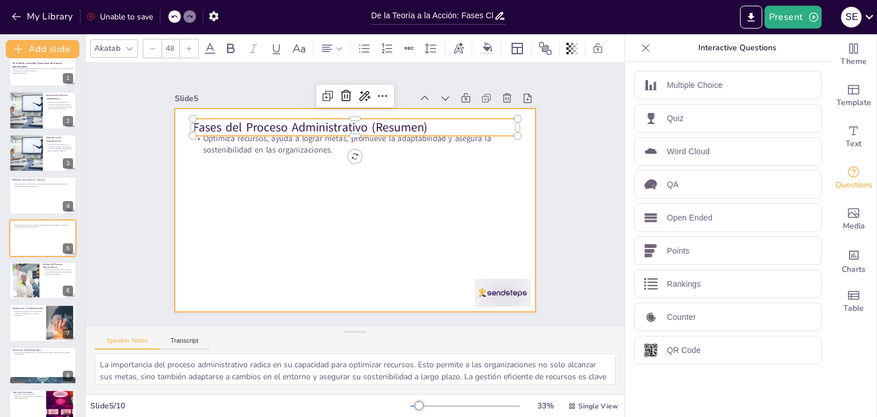
click at [269, 156] on div at bounding box center [350, 209] width 407 height 305
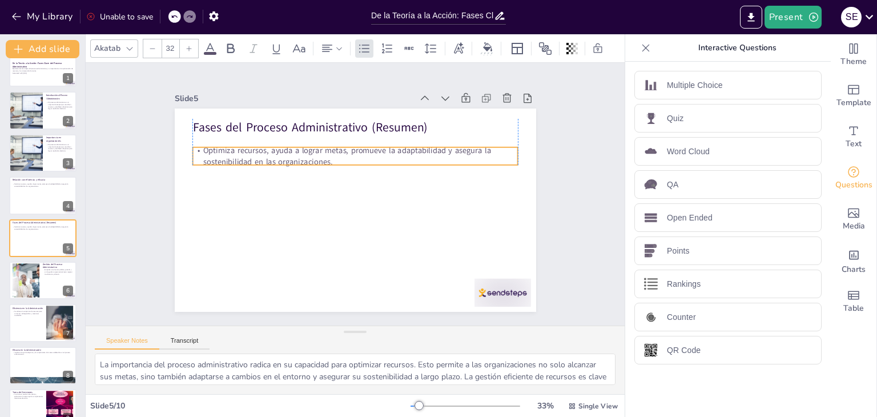
drag, startPoint x: 266, startPoint y: 145, endPoint x: 267, endPoint y: 157, distance: 11.5
click at [267, 157] on p "Optimiza recursos, ayuda a lograr metas, promueve la adaptabilidad y asegura la…" at bounding box center [360, 156] width 326 height 57
click at [46, 282] on div at bounding box center [43, 280] width 69 height 39
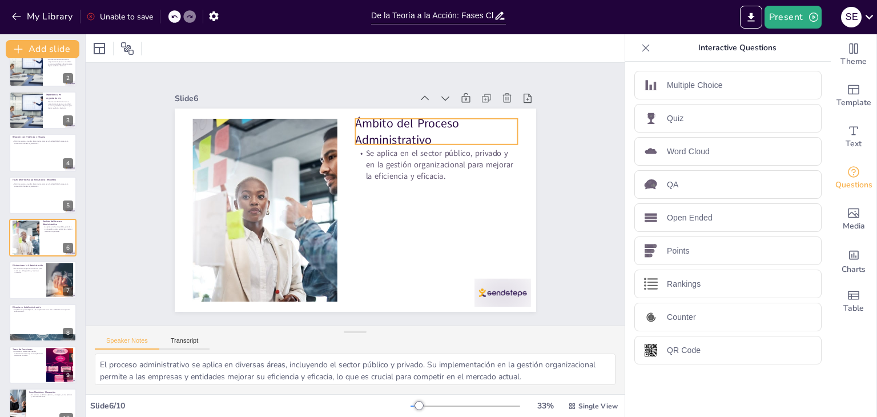
click at [384, 127] on p "Ámbito del Proceso Administrativo" at bounding box center [442, 140] width 165 height 50
click at [384, 127] on p "Ámbito del Proceso Administrativo" at bounding box center [442, 140] width 165 height 51
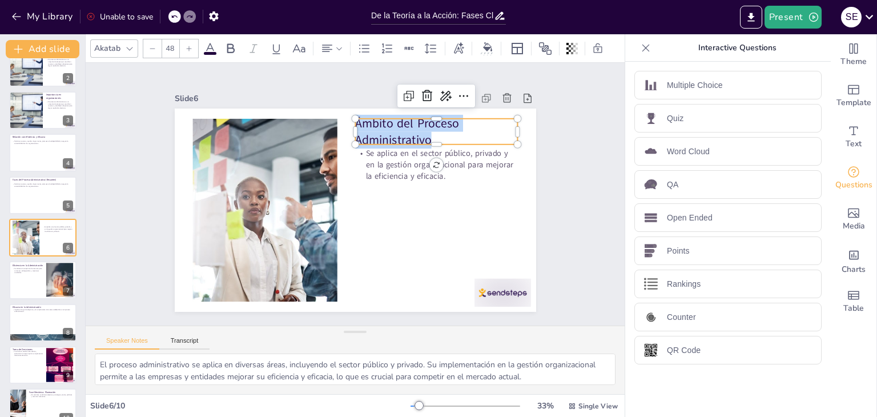
click at [384, 127] on span "Ámbito del Proceso Administrativo" at bounding box center [413, 135] width 107 height 41
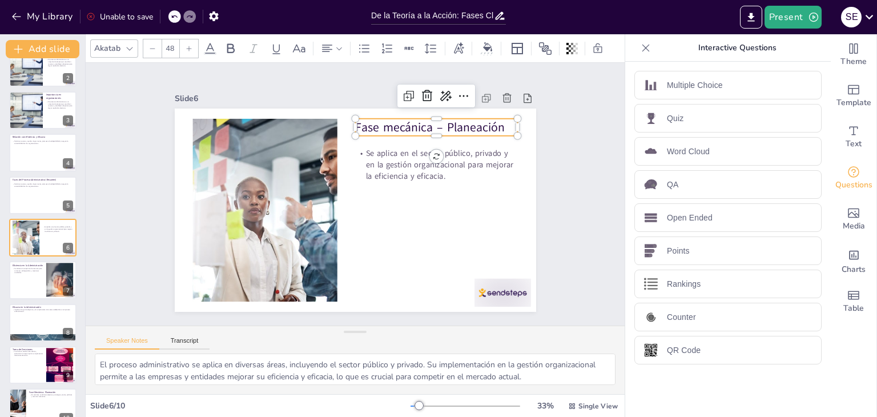
click at [383, 136] on div at bounding box center [441, 149] width 163 height 26
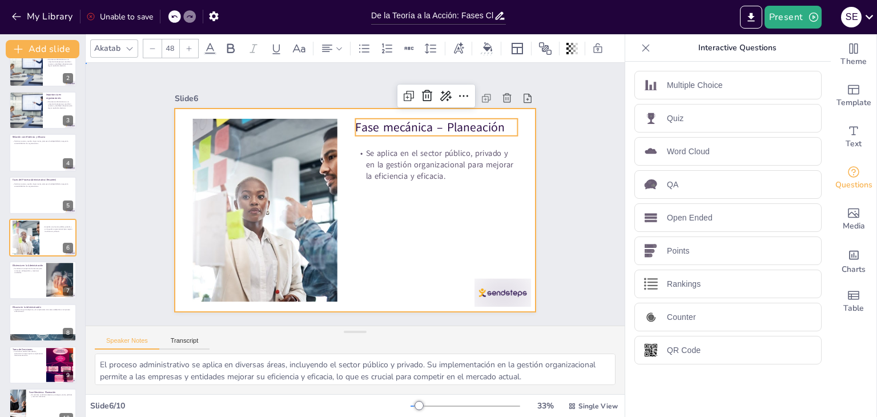
click at [380, 138] on div at bounding box center [353, 210] width 381 height 240
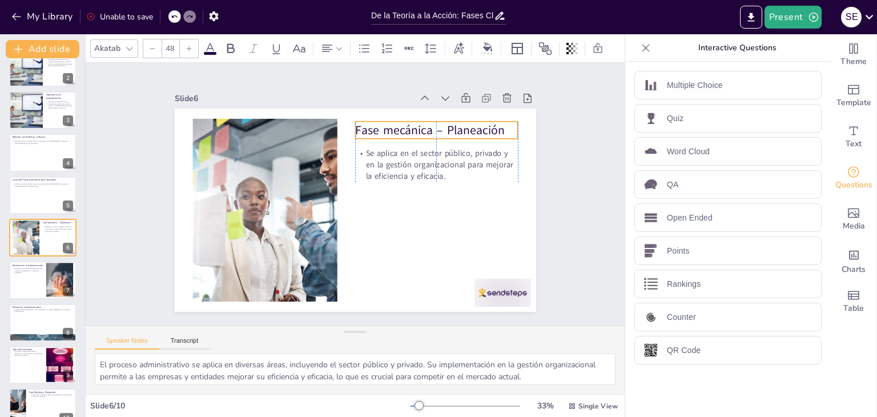
click at [386, 126] on p "Fase mecánica – Planeación" at bounding box center [442, 139] width 163 height 34
click at [49, 275] on button at bounding box center [50, 271] width 14 height 14
type textarea "La eficiencia en la administración se centra en el uso óptimo de recursos. Esto…"
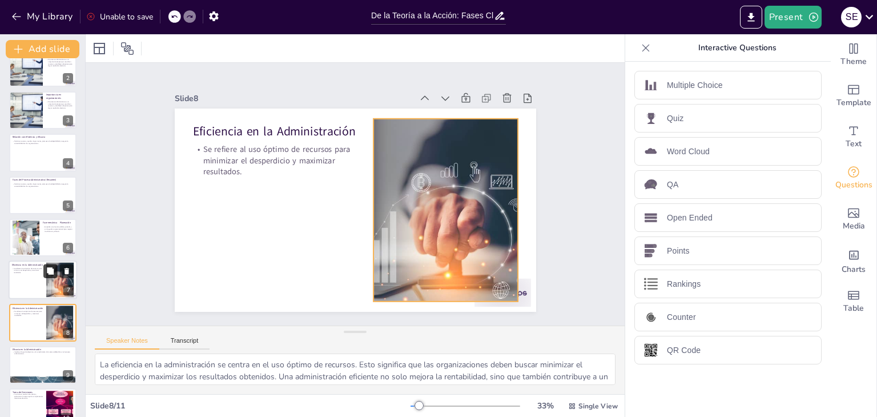
scroll to position [122, 0]
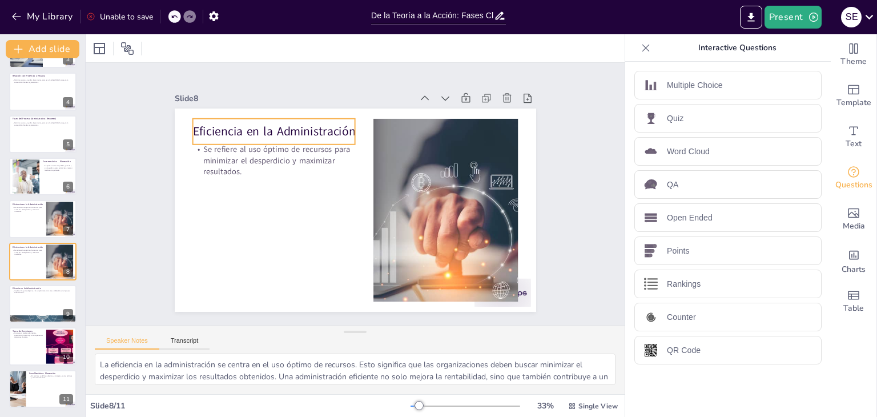
click at [245, 117] on div "Eficiencia en la Administración" at bounding box center [306, 104] width 159 height 90
click at [245, 117] on div "Eficiencia en la Administración" at bounding box center [281, 123] width 165 height 43
click at [245, 117] on div "Eficiencia en la Administración" at bounding box center [289, 115] width 165 height 59
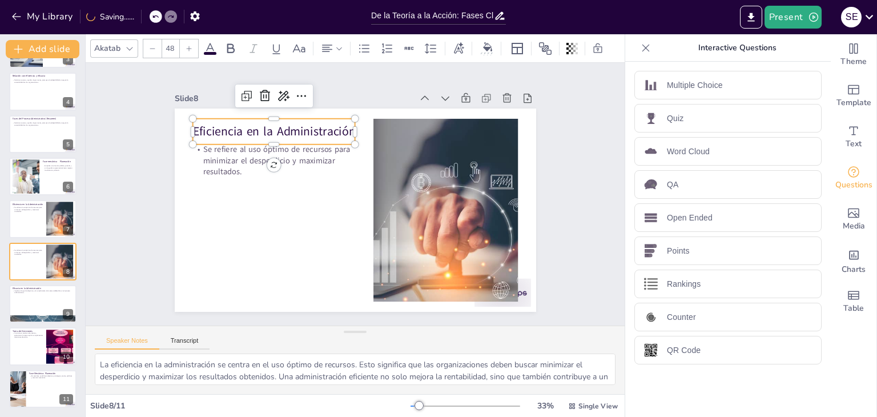
click at [247, 123] on p "Eficiencia en la Administración" at bounding box center [274, 131] width 163 height 17
click at [247, 122] on p "Eficiencia en la Administración" at bounding box center [288, 116] width 163 height 50
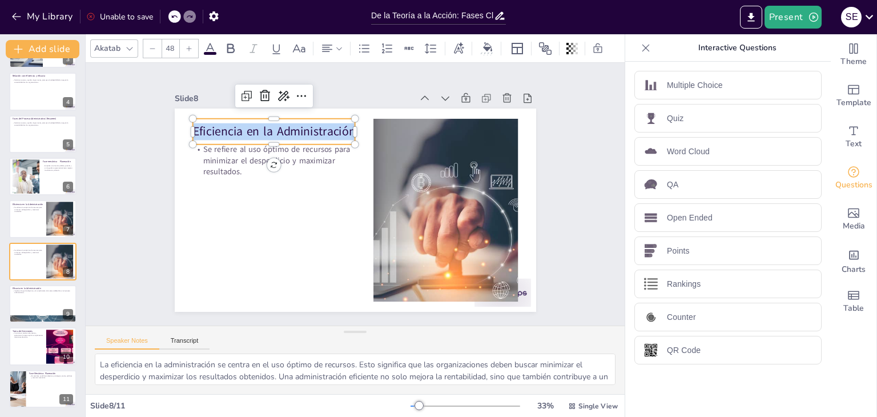
click at [247, 122] on p "Eficiencia en la Administración" at bounding box center [280, 124] width 163 height 34
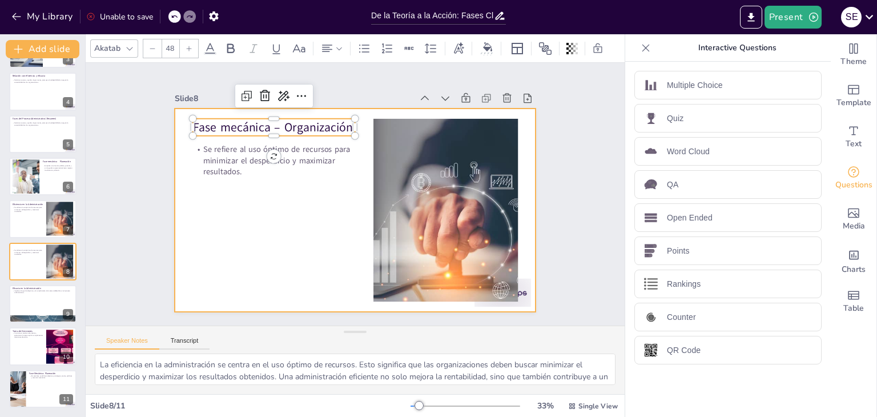
click at [250, 195] on div at bounding box center [353, 210] width 381 height 240
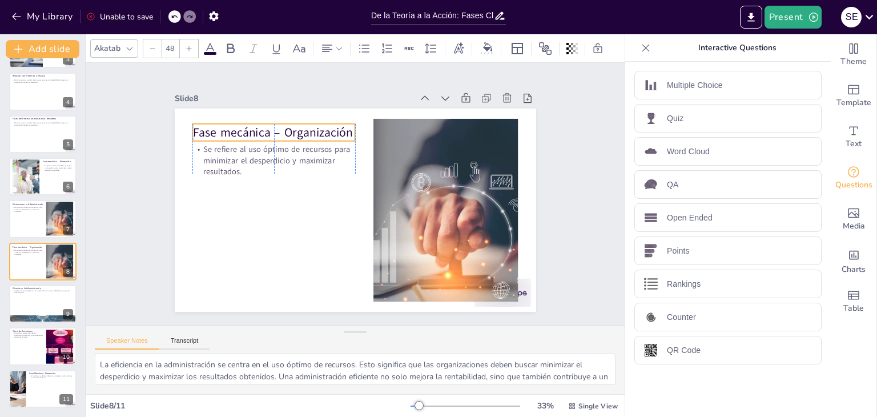
click at [245, 136] on p "Fase mecánica – Organización" at bounding box center [288, 116] width 163 height 50
type input "32"
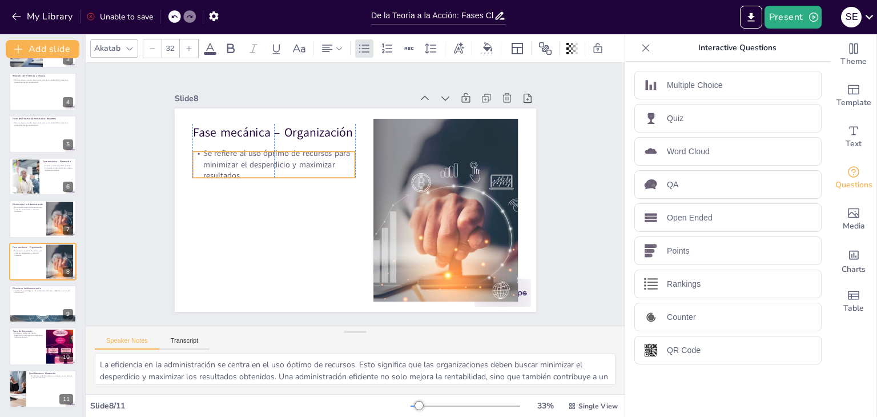
click at [238, 165] on p "Se refiere al uso óptimo de recursos para minimizar el desperdicio y maximizar …" at bounding box center [274, 165] width 163 height 34
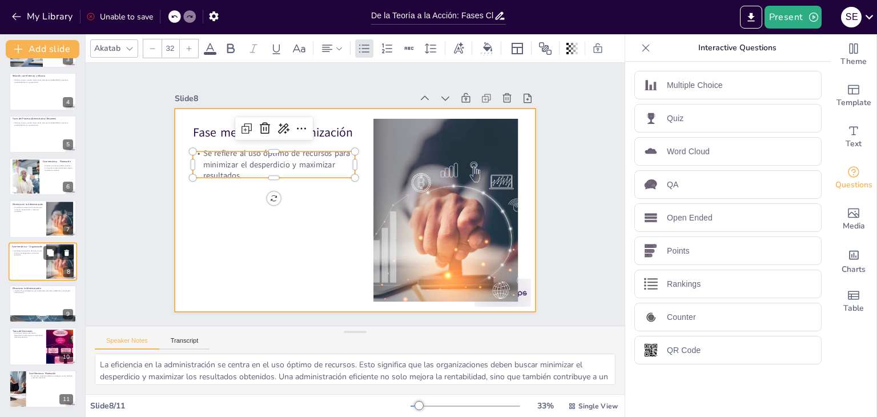
click at [34, 265] on div at bounding box center [43, 261] width 69 height 39
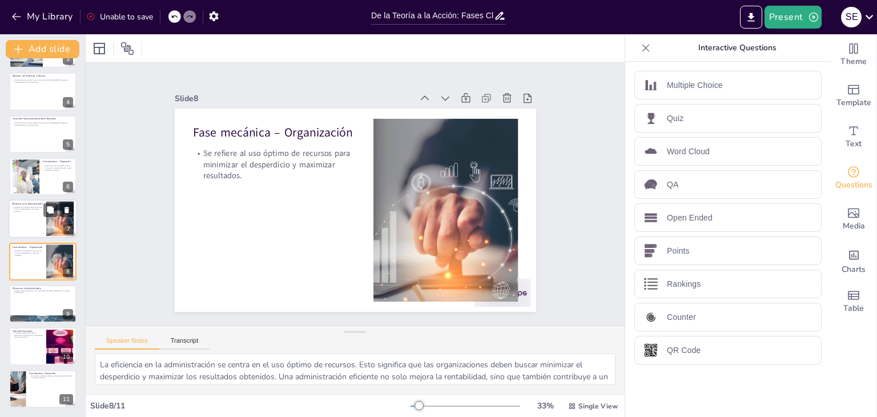
click at [29, 220] on div at bounding box center [43, 219] width 69 height 39
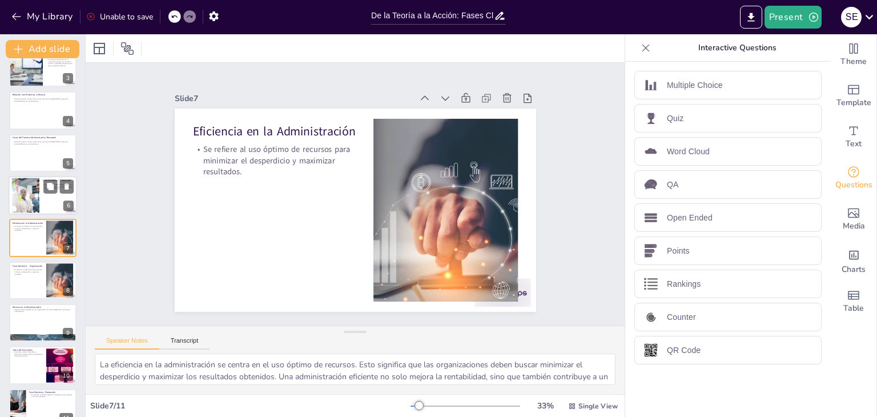
click at [34, 208] on div at bounding box center [26, 195] width 62 height 35
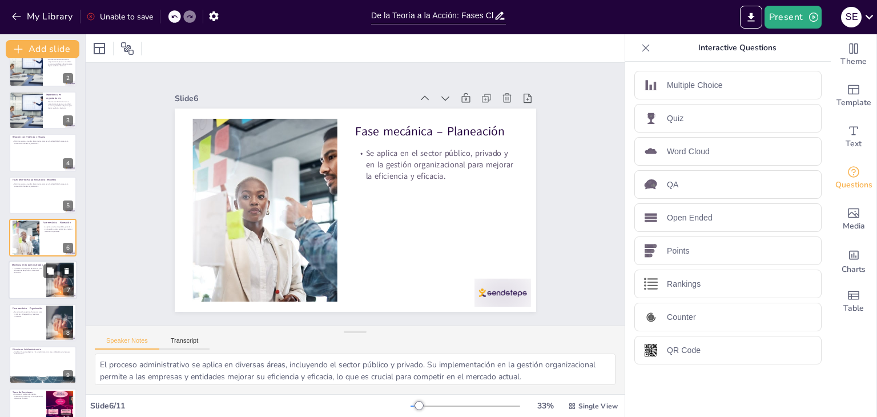
click at [43, 279] on div at bounding box center [43, 280] width 69 height 39
type textarea "La eficiencia en la administración se centra en el uso óptimo de recursos. Esto…"
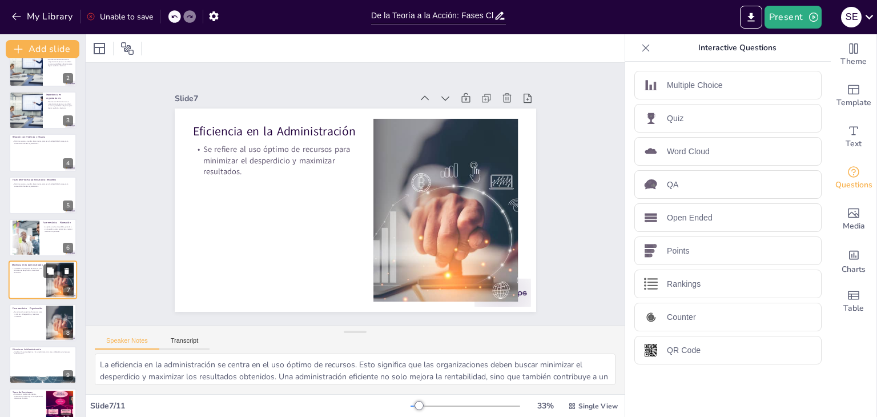
scroll to position [103, 0]
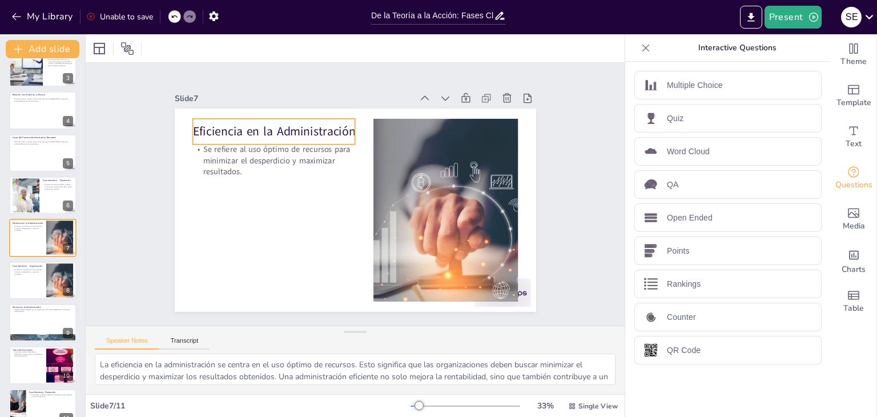
click at [213, 132] on p "Eficiencia en la Administración" at bounding box center [288, 116] width 163 height 50
click at [213, 133] on p "Eficiencia en la Administración" at bounding box center [280, 124] width 163 height 34
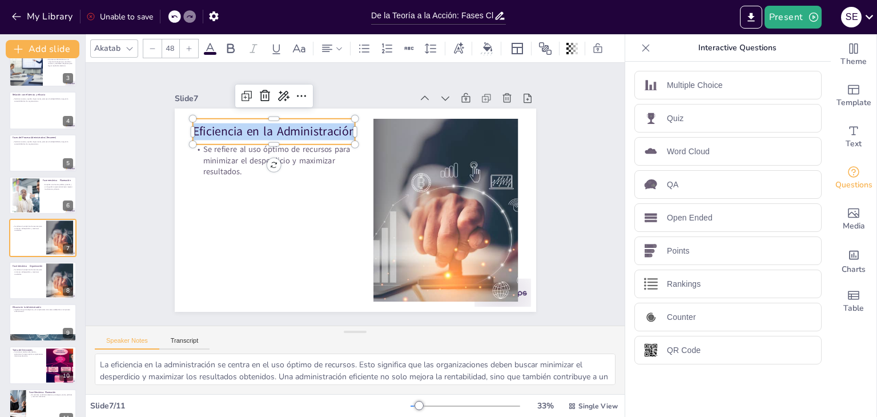
click at [213, 133] on p "Eficiencia en la Administración" at bounding box center [280, 123] width 163 height 34
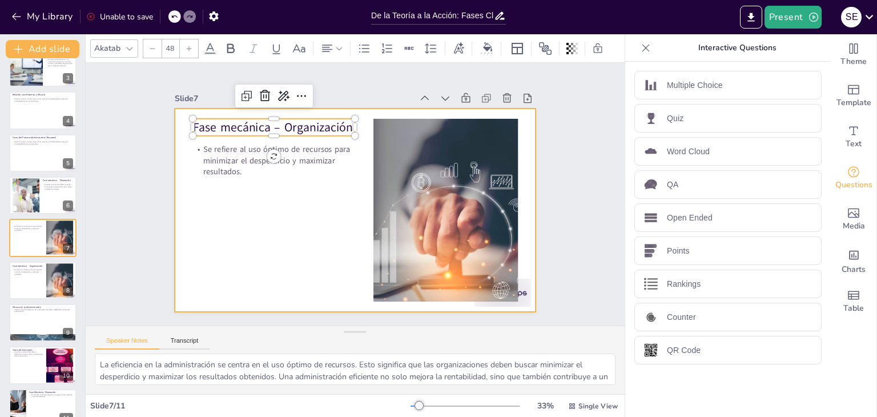
click at [224, 199] on div at bounding box center [353, 210] width 381 height 240
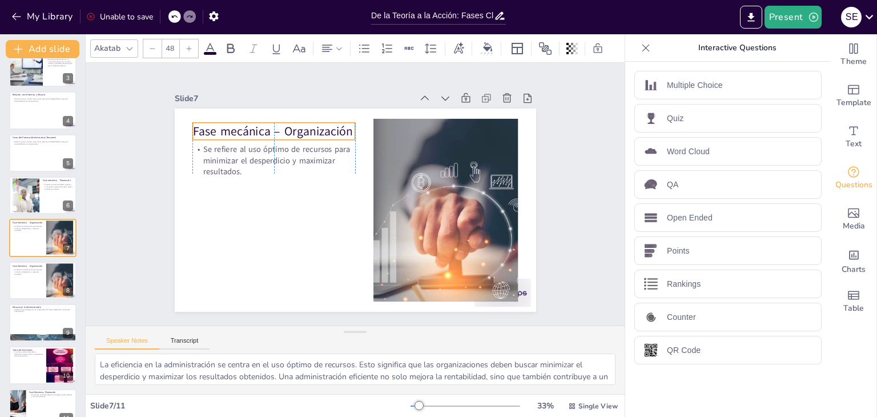
click at [274, 131] on p "Fase mecánica – Organización" at bounding box center [280, 123] width 163 height 34
type input "32"
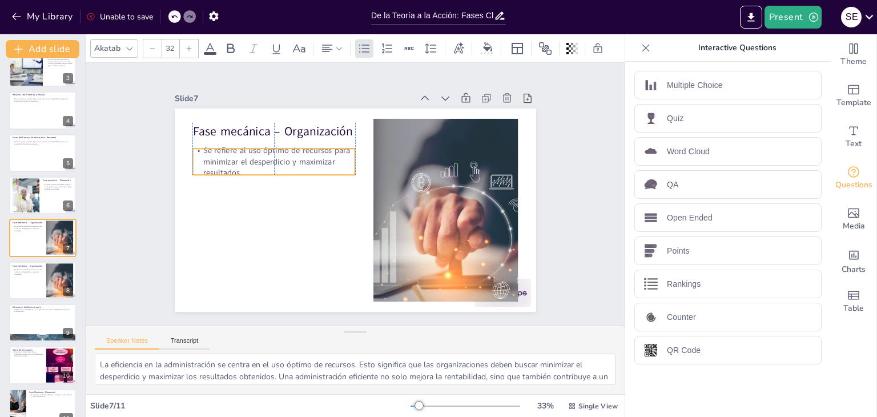
click at [247, 154] on p "Se refiere al uso óptimo de recursos para minimizar el desperdicio y maximizar …" at bounding box center [277, 153] width 165 height 50
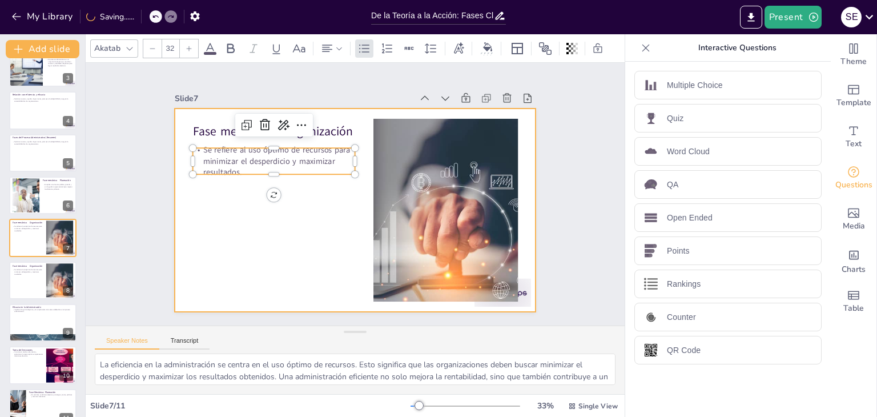
click at [205, 207] on div at bounding box center [353, 210] width 381 height 240
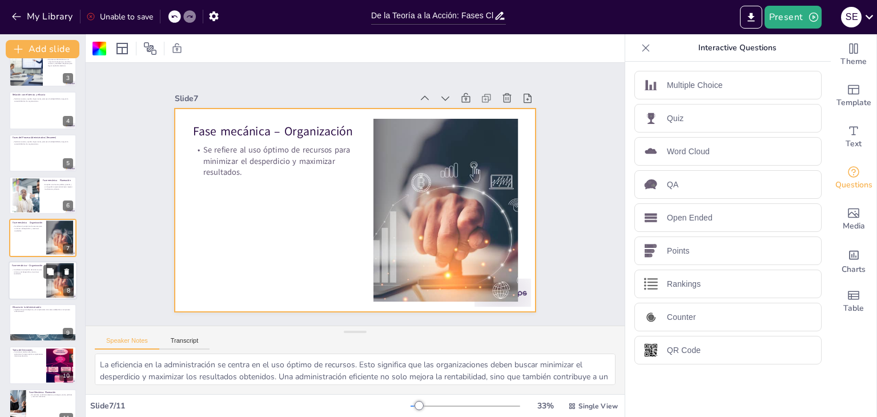
click at [25, 272] on p "Se refiere al uso óptimo de recursos para minimizar el desperdicio y maximizar …" at bounding box center [27, 271] width 31 height 6
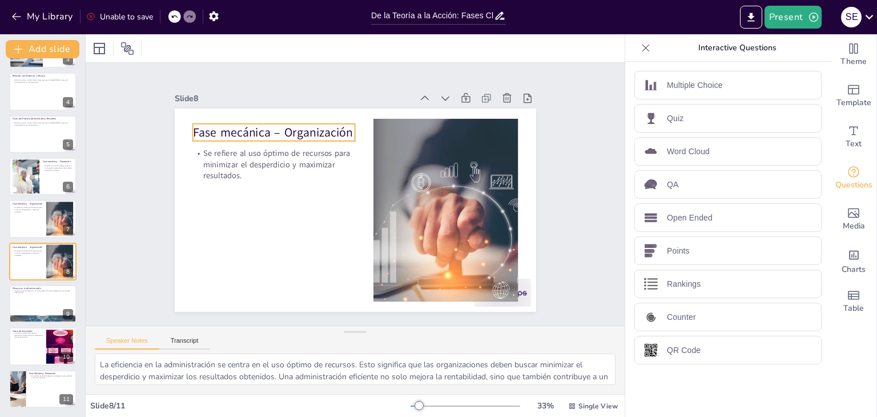
click at [256, 133] on p "Fase mecánica – Organización" at bounding box center [288, 116] width 163 height 50
click at [256, 133] on p "Fase mecánica – Organización" at bounding box center [280, 124] width 163 height 34
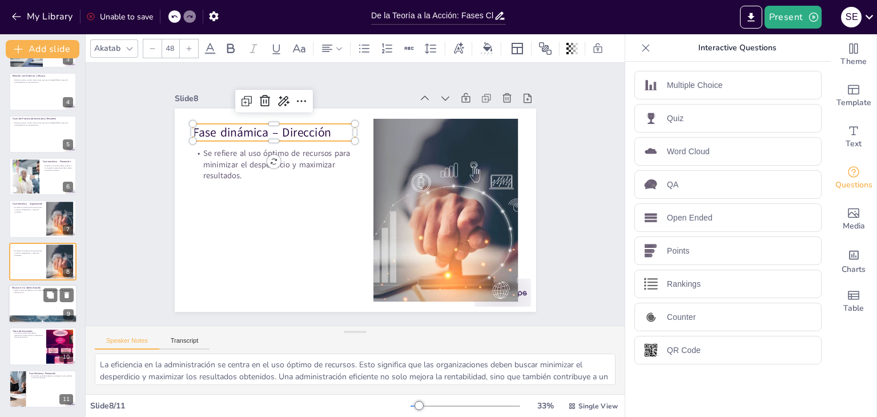
click at [42, 306] on div at bounding box center [43, 303] width 69 height 39
type textarea "La eficacia en la administración se refiere a la capacidad de una organización …"
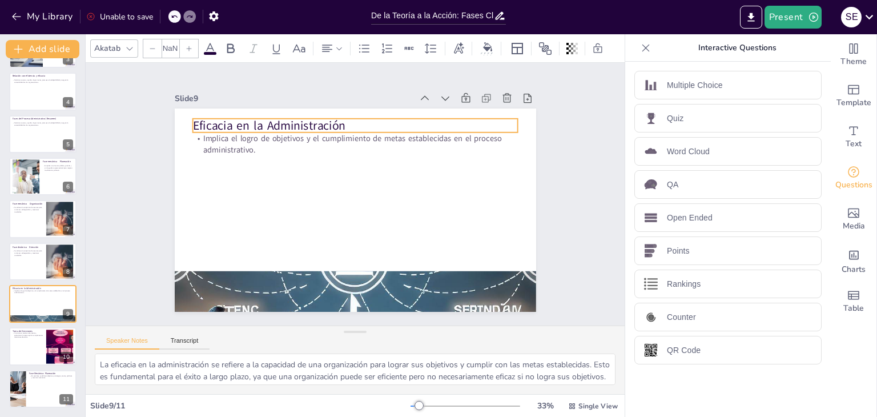
type input "48"
click at [235, 117] on p "Eficacia en la Administración" at bounding box center [370, 127] width 322 height 84
click at [235, 117] on p "Eficacia en la Administración" at bounding box center [363, 126] width 326 height 51
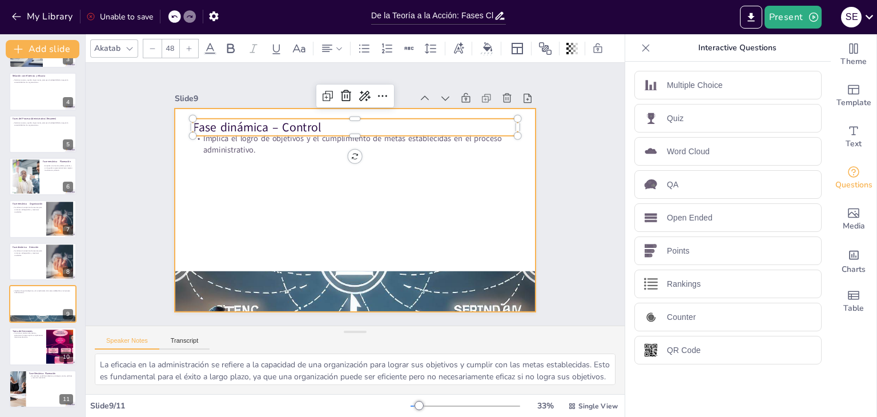
click at [242, 161] on div at bounding box center [353, 210] width 381 height 240
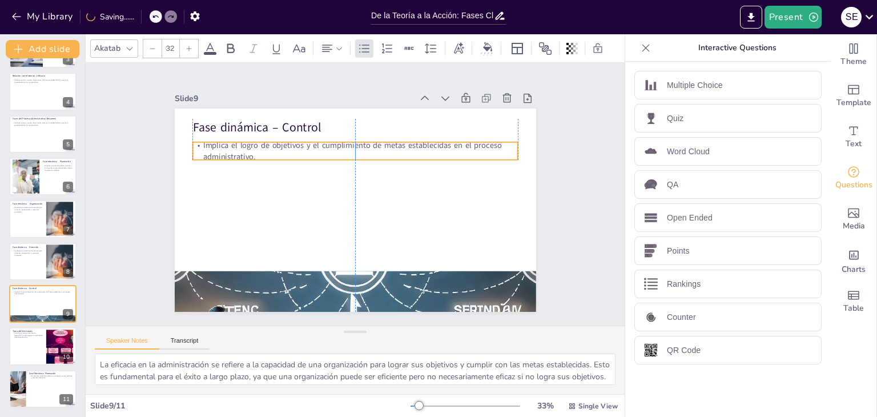
drag, startPoint x: 241, startPoint y: 140, endPoint x: 240, endPoint y: 147, distance: 6.9
click at [387, 147] on p "Implica el logro de objetivos y el cumplimiento de metas establecidas en el pro…" at bounding box center [398, 194] width 23 height 326
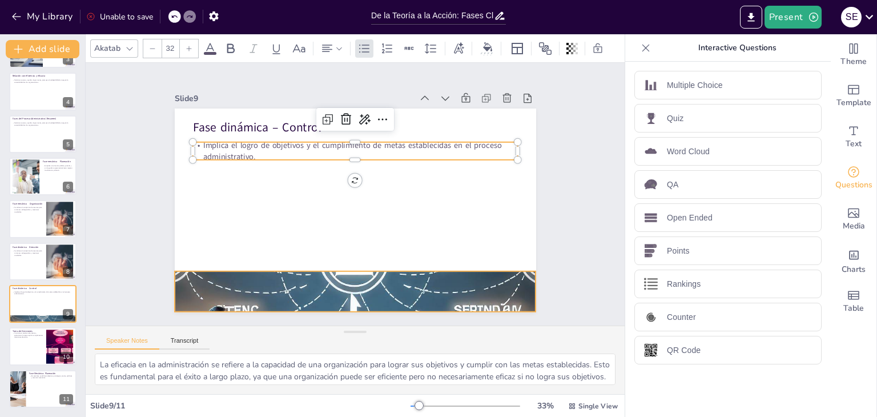
click at [247, 278] on div at bounding box center [325, 286] width 455 height 455
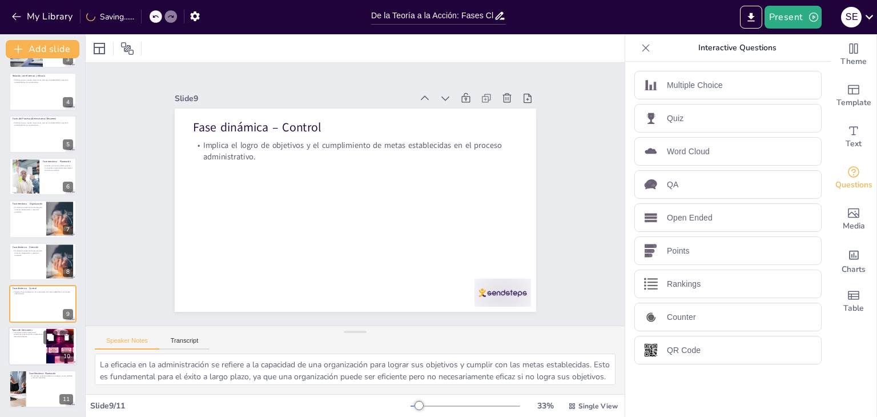
click at [35, 346] on div at bounding box center [43, 346] width 69 height 39
type textarea "La toma de decisiones es un aspecto crítico del proceso administrativo. Implica…"
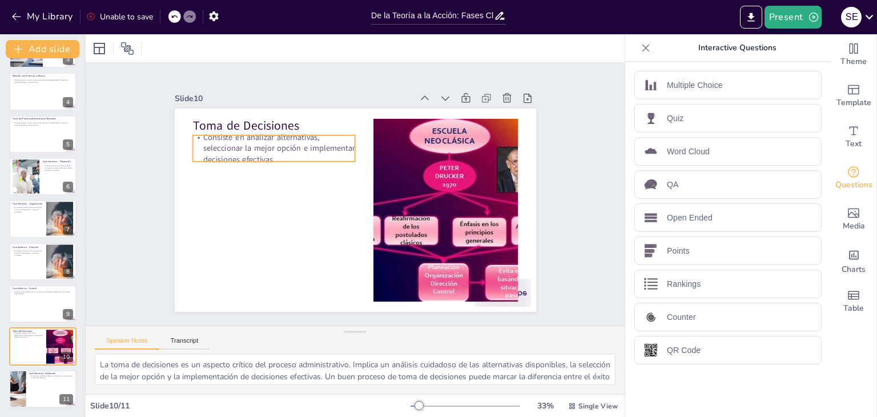
click at [254, 125] on p "Toma de Decisiones" at bounding box center [281, 118] width 163 height 34
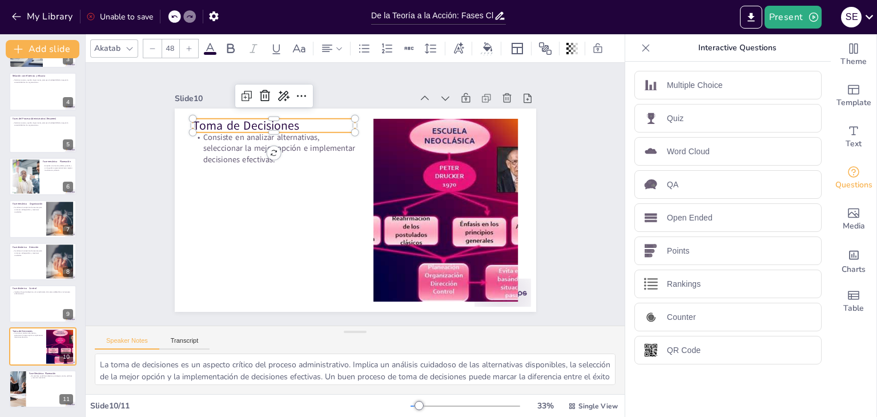
click at [254, 125] on p "Toma de Decisiones" at bounding box center [281, 118] width 163 height 34
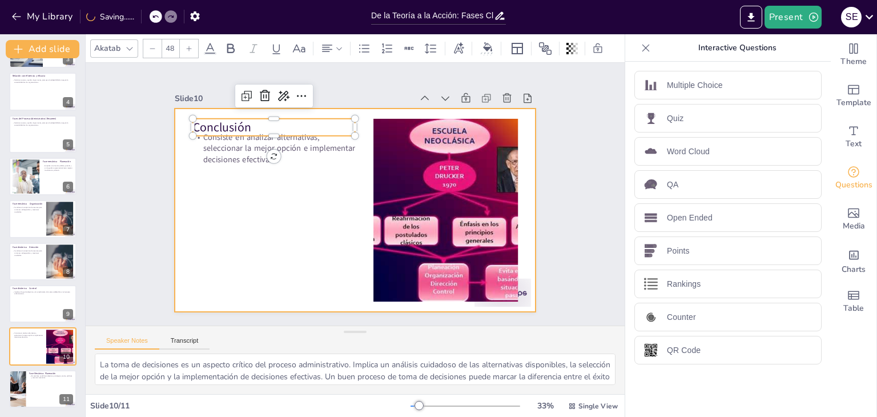
click at [231, 162] on div at bounding box center [352, 210] width 396 height 274
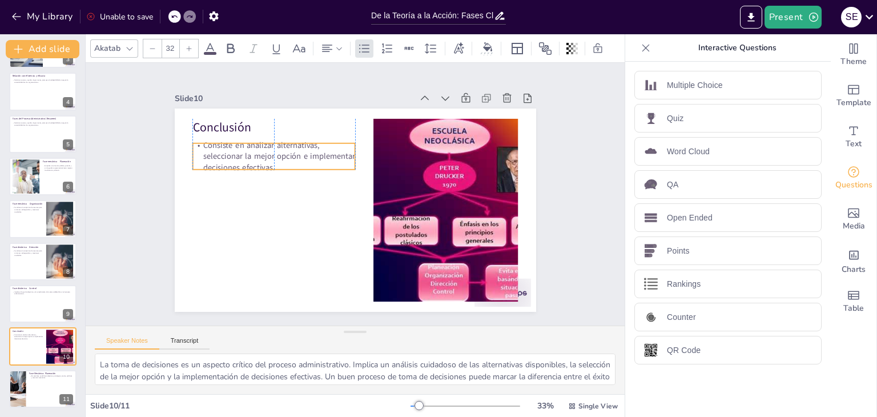
drag, startPoint x: 229, startPoint y: 151, endPoint x: 227, endPoint y: 159, distance: 8.2
click at [227, 159] on p "Consiste en analizar alternativas, seleccionar la mejor opción e implementar de…" at bounding box center [278, 148] width 165 height 50
